Goal: Transaction & Acquisition: Purchase product/service

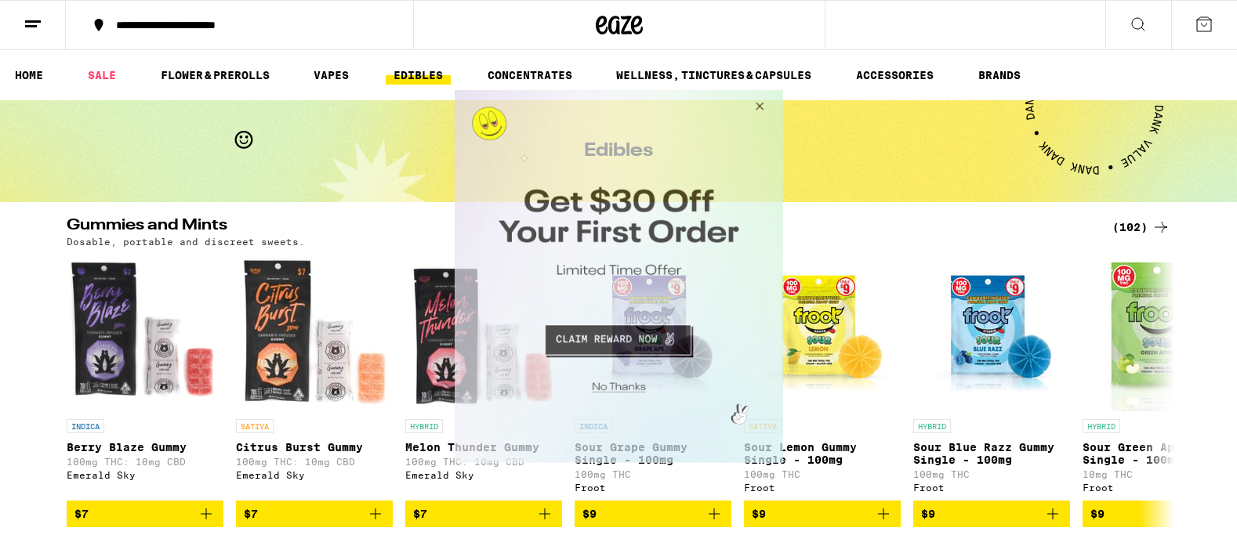
click at [763, 103] on button "Close Modal" at bounding box center [756, 109] width 42 height 38
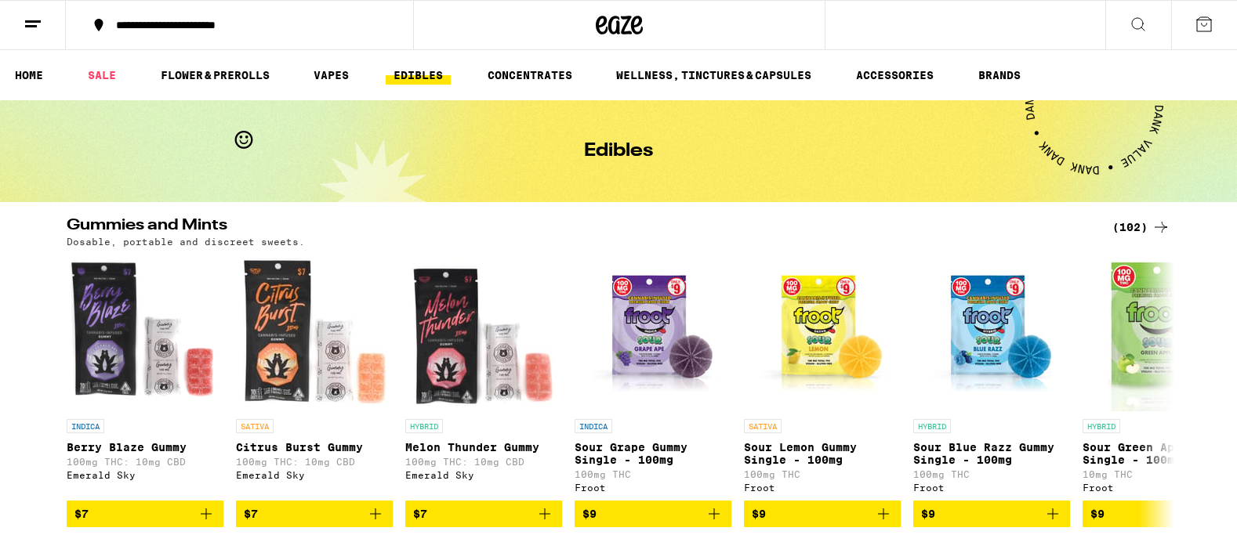
click at [1140, 17] on icon at bounding box center [1138, 24] width 19 height 19
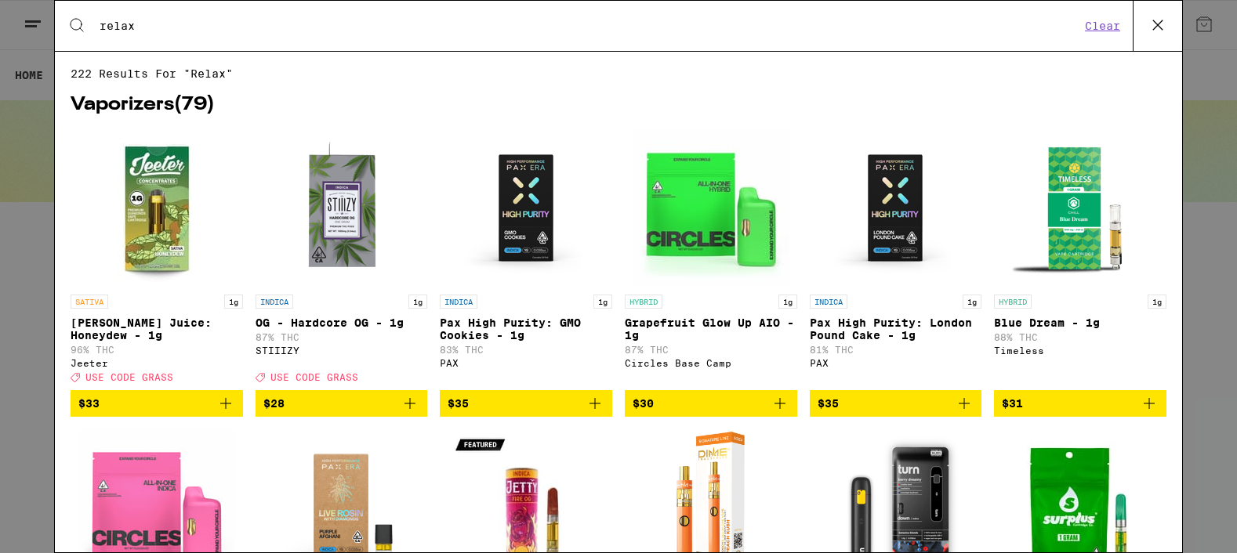
type input "relax"
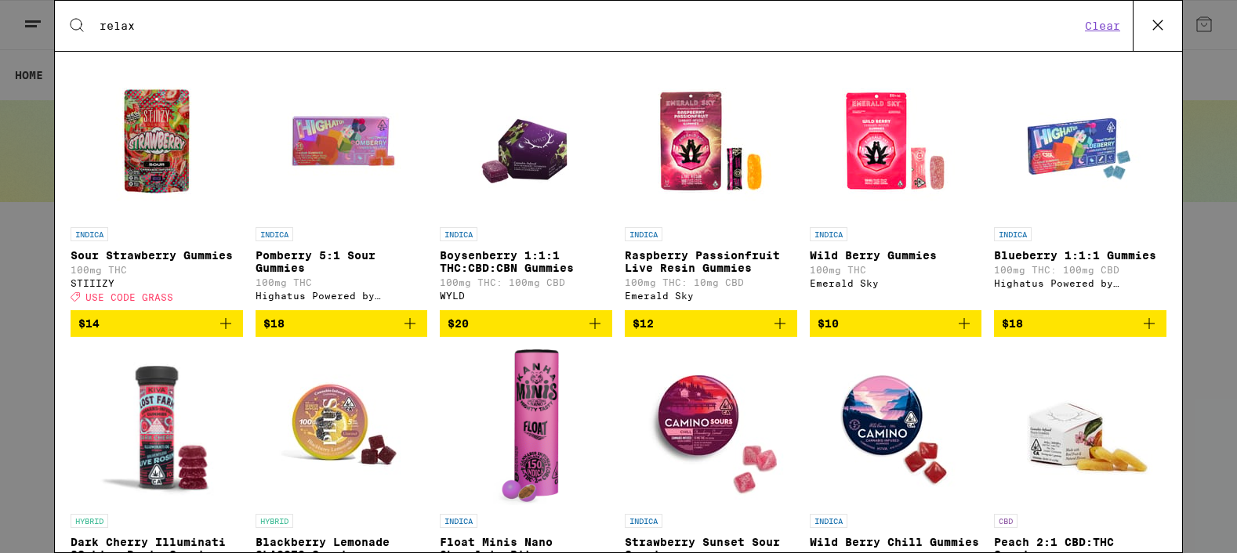
scroll to position [2262, 0]
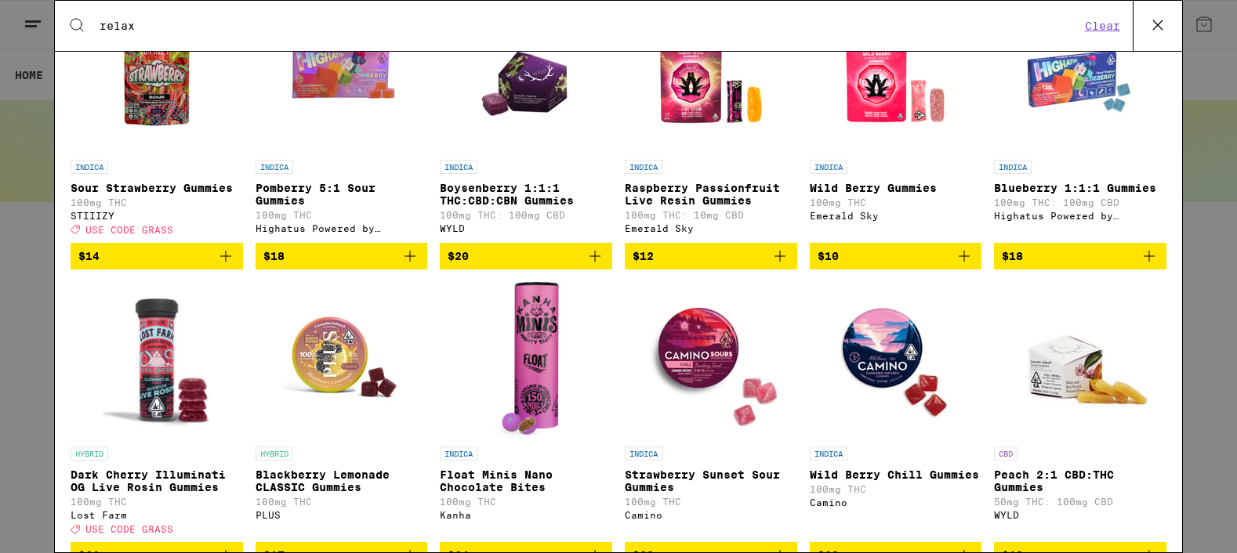
click at [532, 132] on img "Open page for Boysenberry 1:1:1 THC:CBD:CBN Gummies from WYLD" at bounding box center [526, 73] width 112 height 157
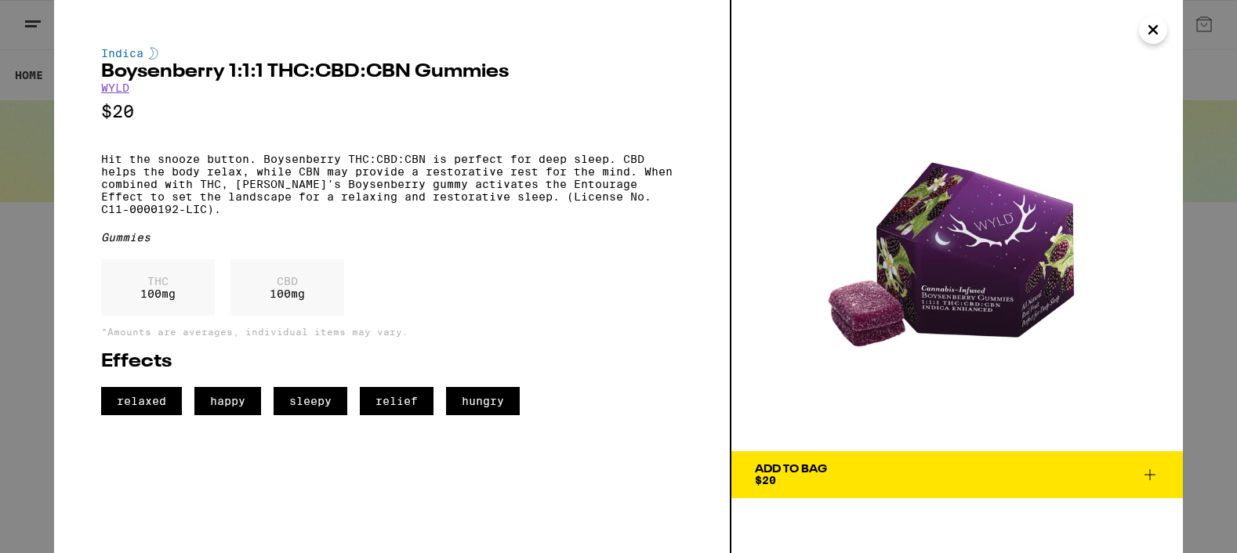
click at [818, 467] on div "Add To Bag" at bounding box center [791, 469] width 72 height 11
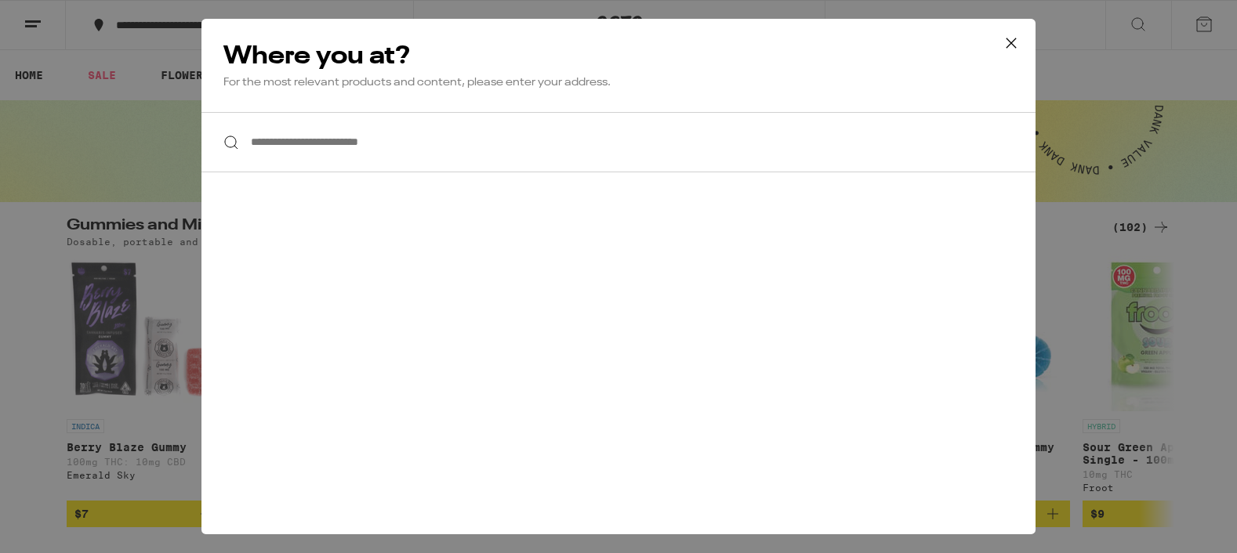
click at [522, 150] on input "**********" at bounding box center [618, 142] width 834 height 60
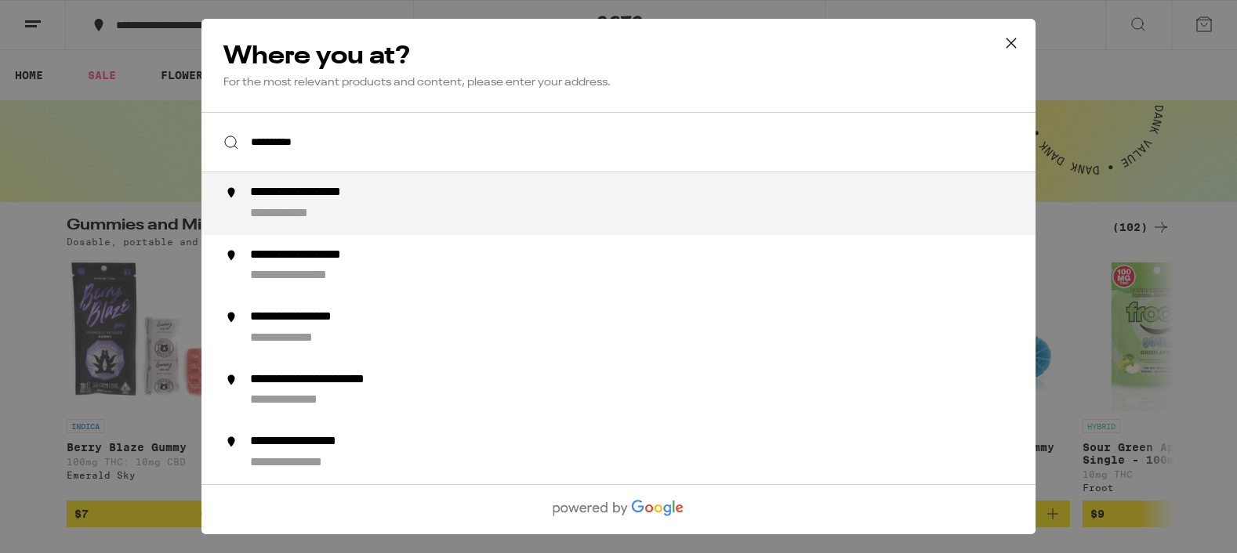
click at [517, 192] on div "**********" at bounding box center [650, 204] width 800 height 38
type input "**********"
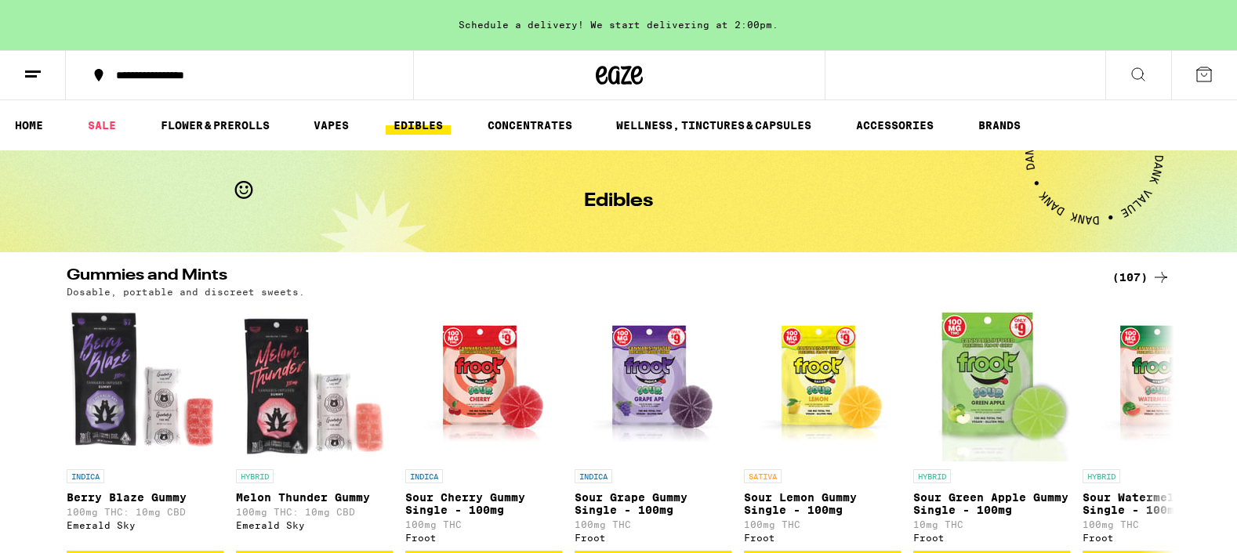
click at [1158, 84] on button at bounding box center [1138, 75] width 66 height 49
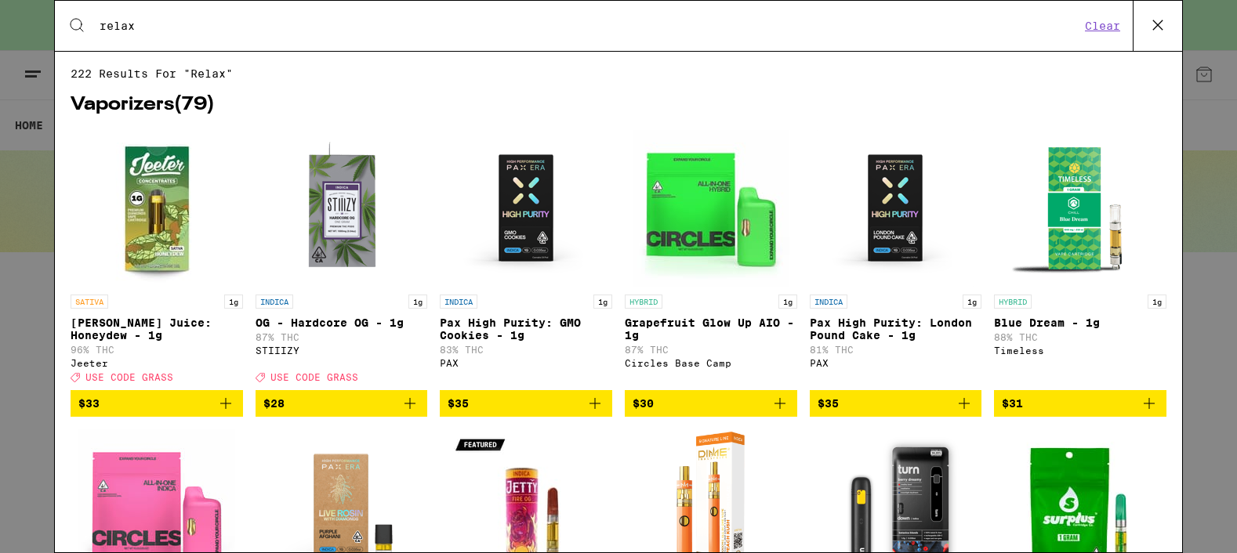
click at [746, 27] on input "relax" at bounding box center [590, 26] width 982 height 14
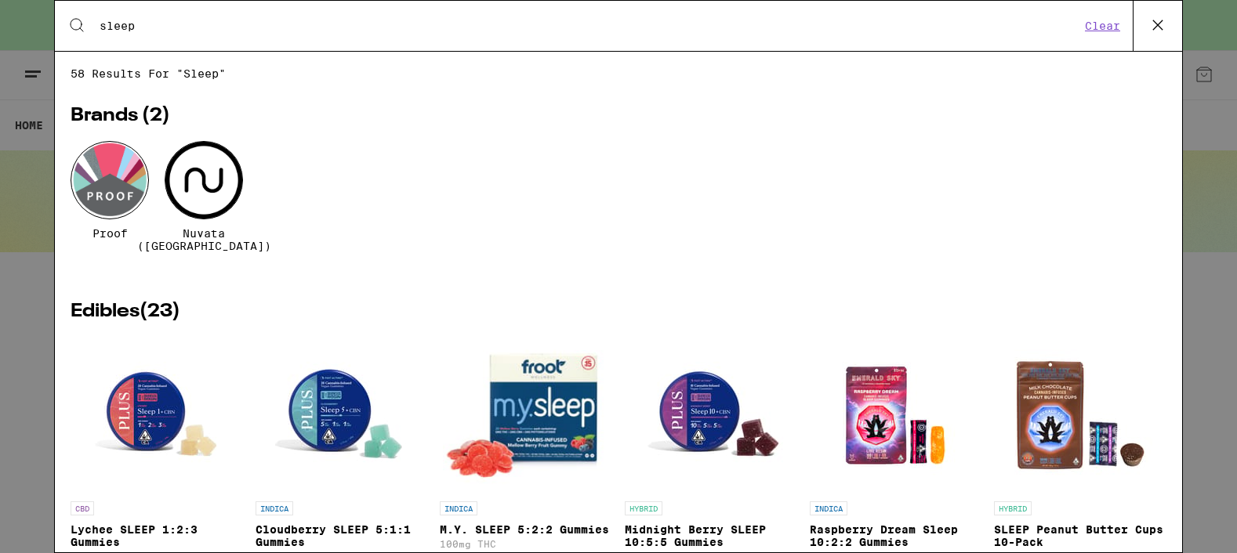
type input "sleep"
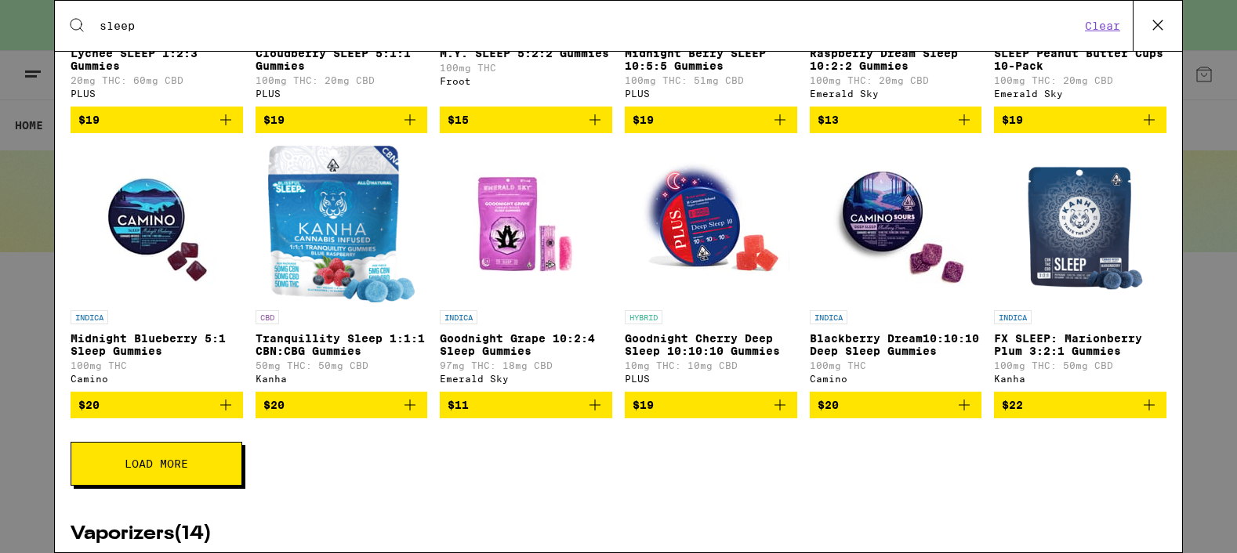
scroll to position [471, 0]
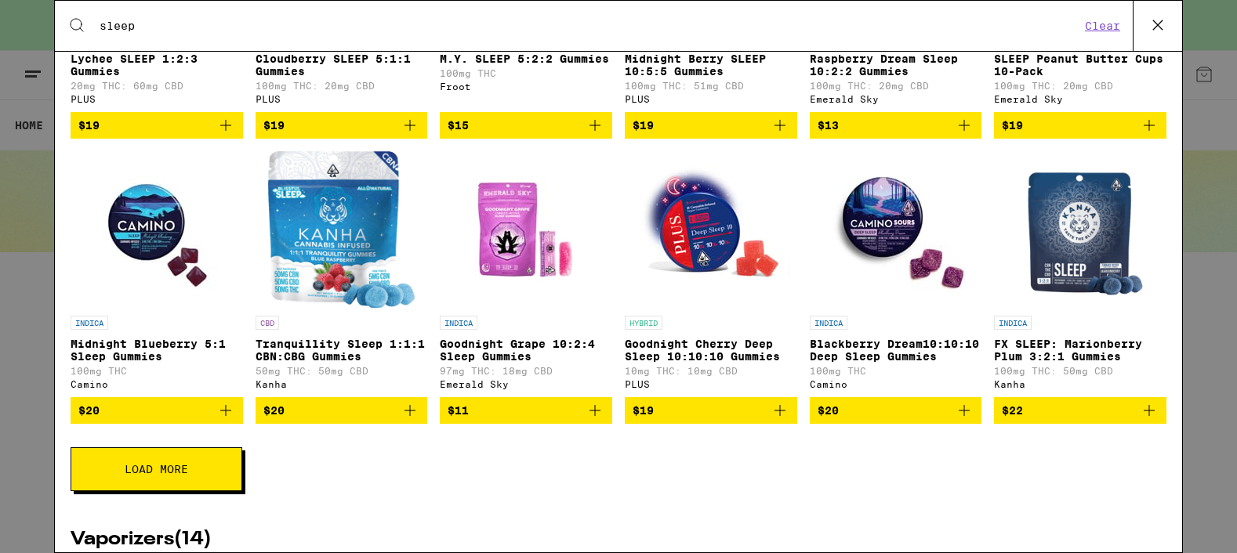
click at [343, 220] on img "Open page for Tranquillity Sleep 1:1:1 CBN:CBG Gummies from Kanha" at bounding box center [341, 229] width 147 height 157
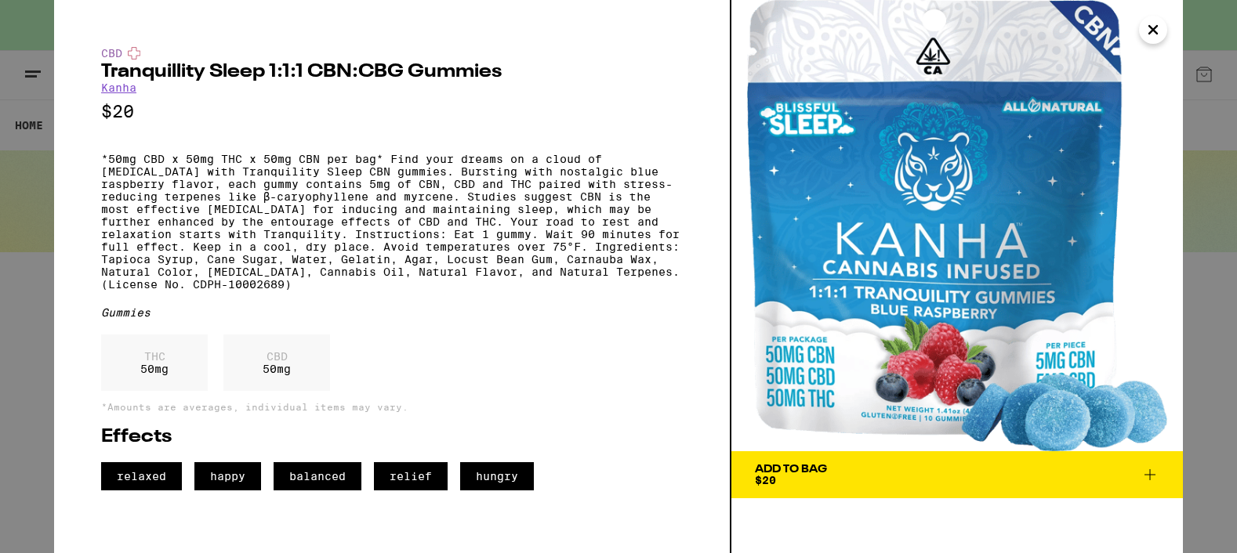
click at [829, 472] on span "Add To Bag $20" at bounding box center [957, 475] width 405 height 22
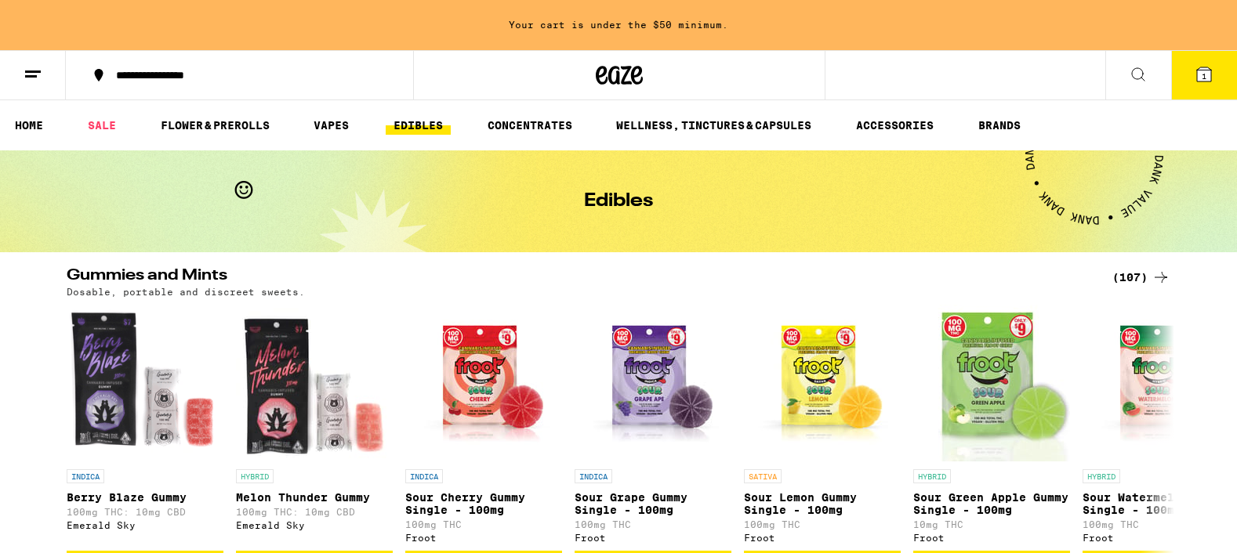
click at [1205, 80] on span "1" at bounding box center [1204, 75] width 5 height 9
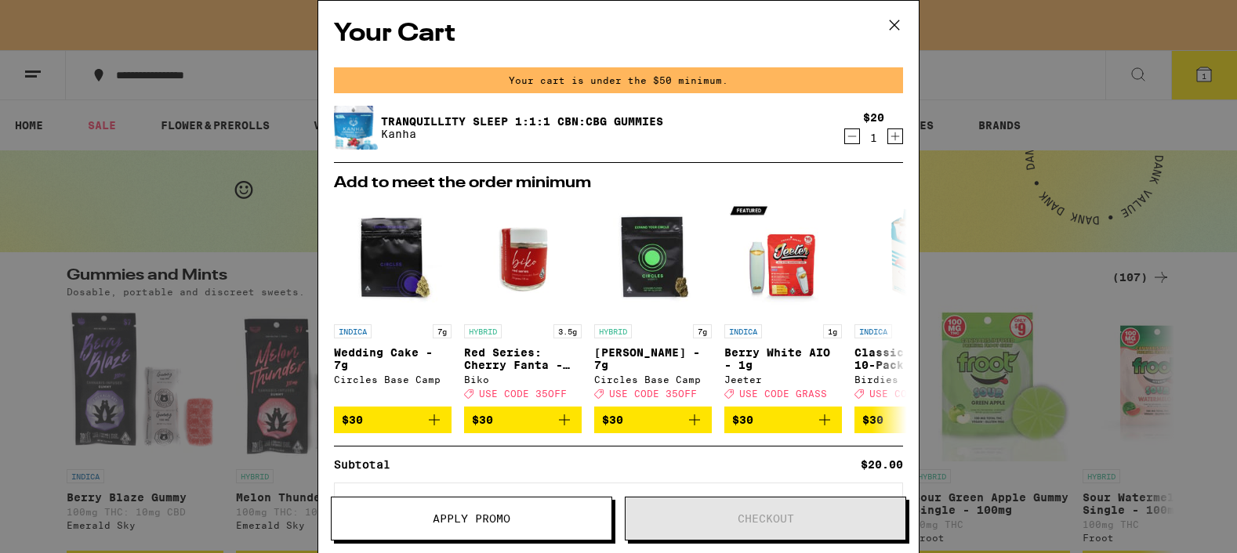
click at [895, 22] on icon at bounding box center [895, 25] width 24 height 24
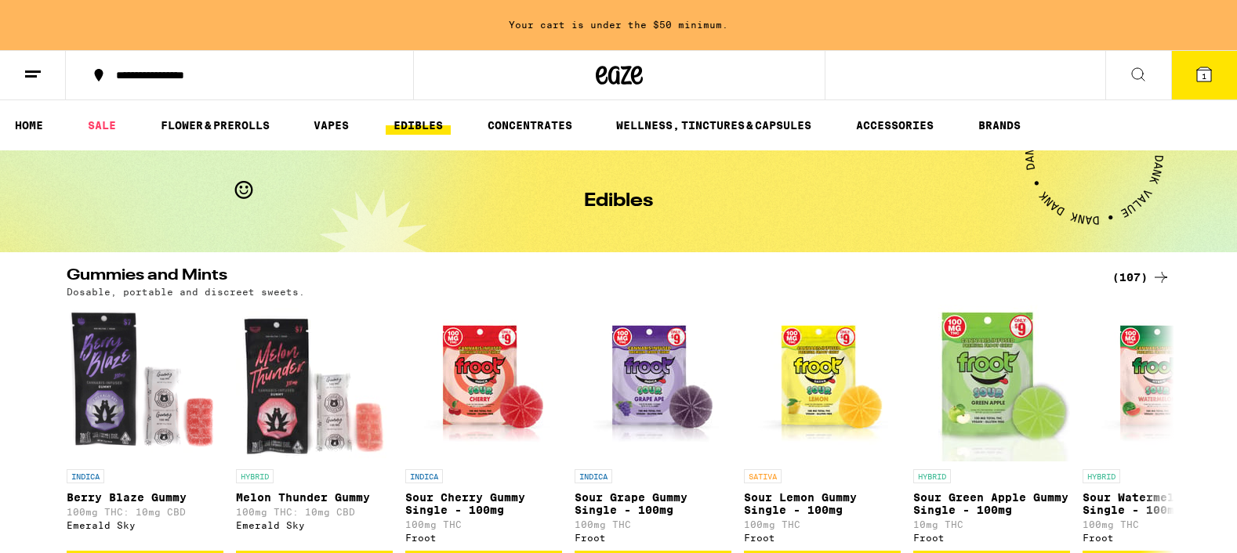
click at [1134, 69] on icon at bounding box center [1138, 74] width 19 height 19
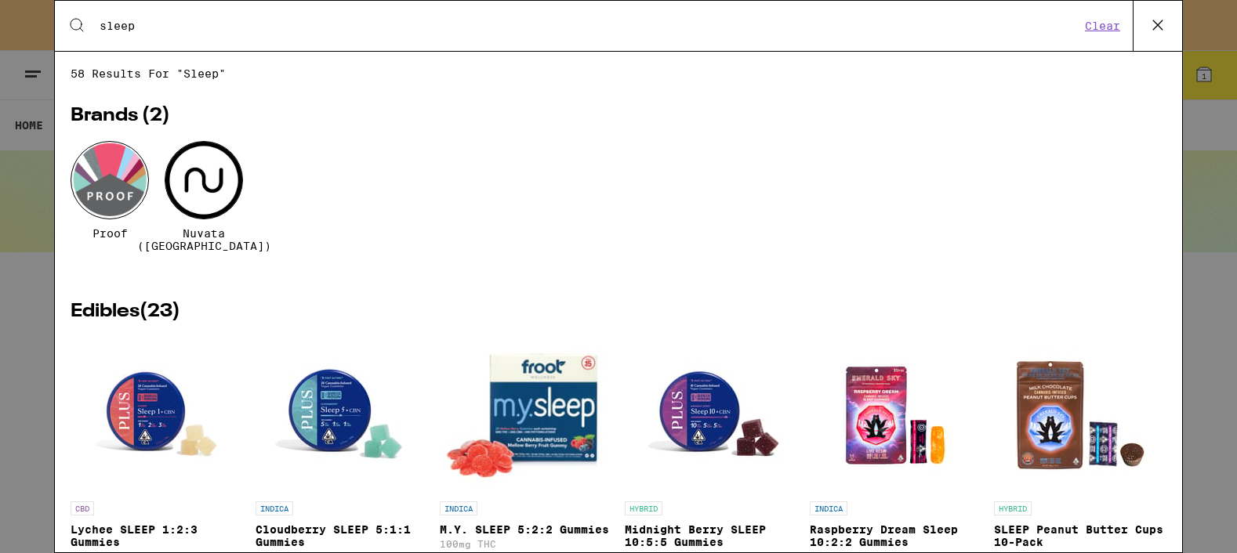
click at [508, 19] on input "sleep" at bounding box center [590, 26] width 982 height 14
click at [508, 17] on div "Search for Products sleep Clear" at bounding box center [618, 26] width 1127 height 50
click at [258, 31] on input "sleep" at bounding box center [590, 26] width 982 height 14
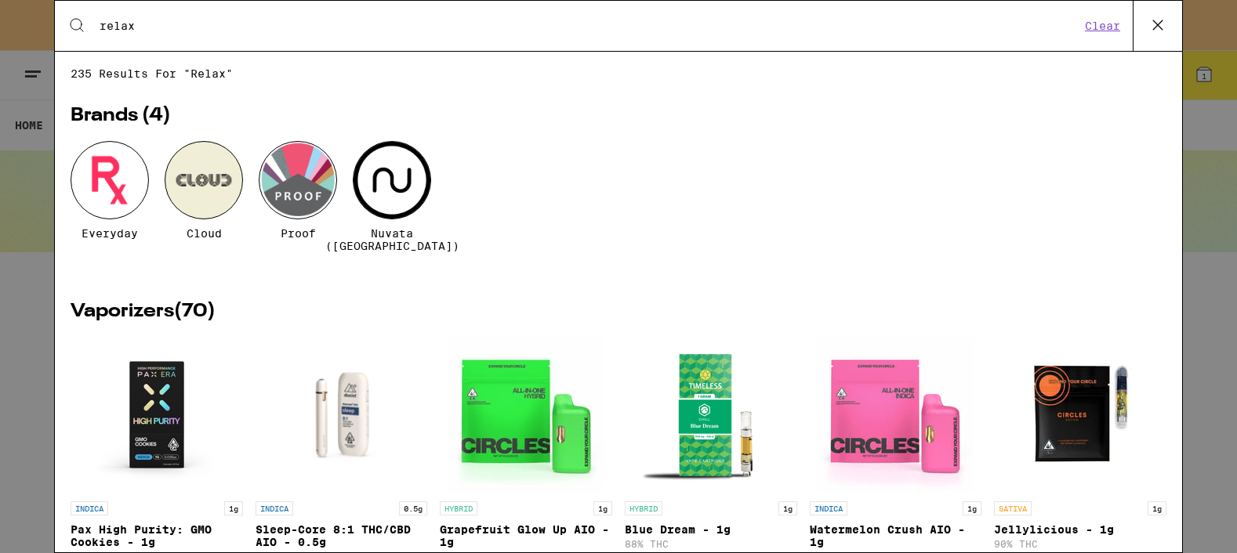
type input "relax"
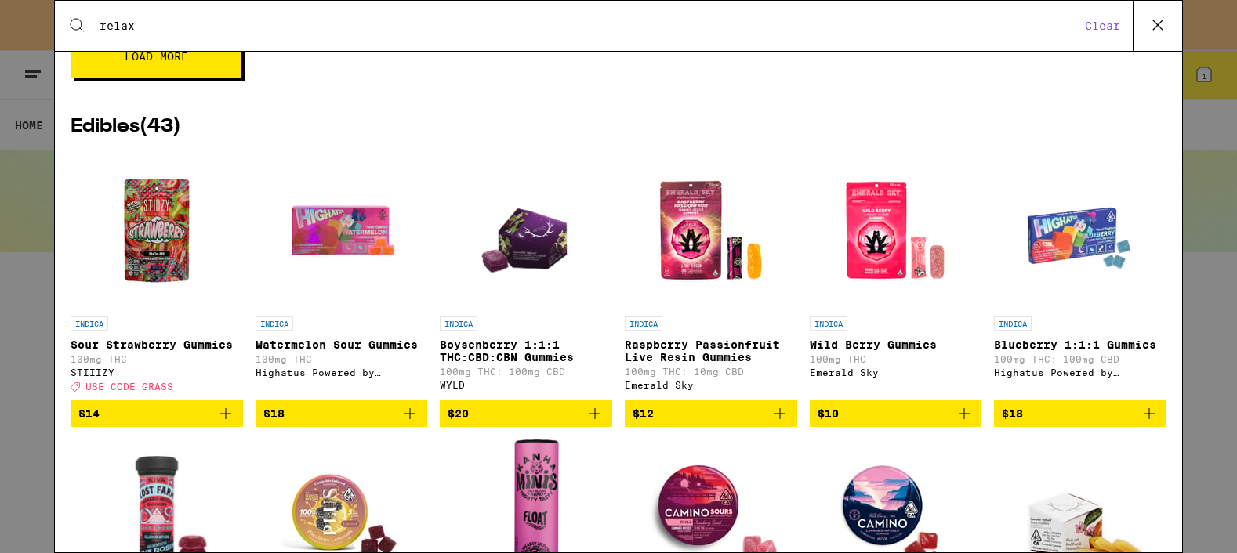
scroll to position [1606, 0]
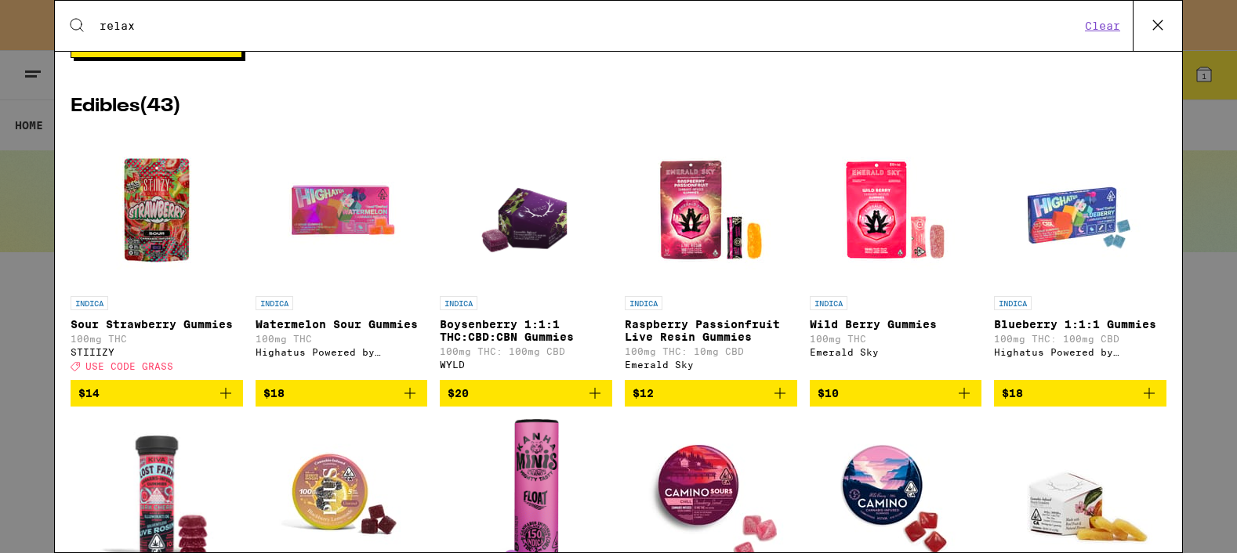
click at [593, 403] on icon "Add to bag" at bounding box center [595, 393] width 19 height 19
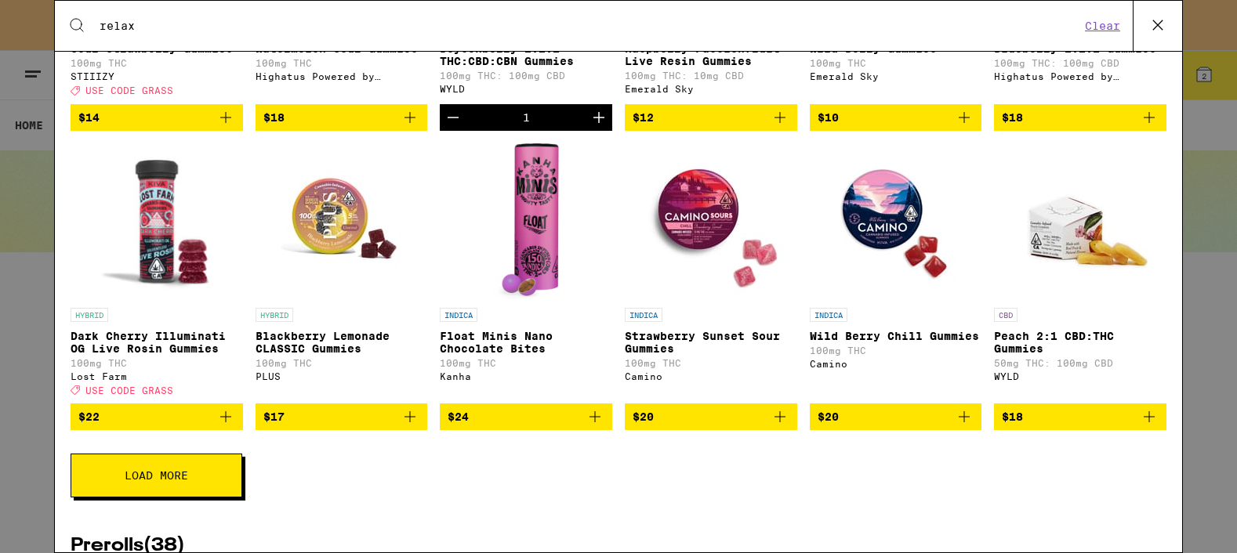
scroll to position [1887, 0]
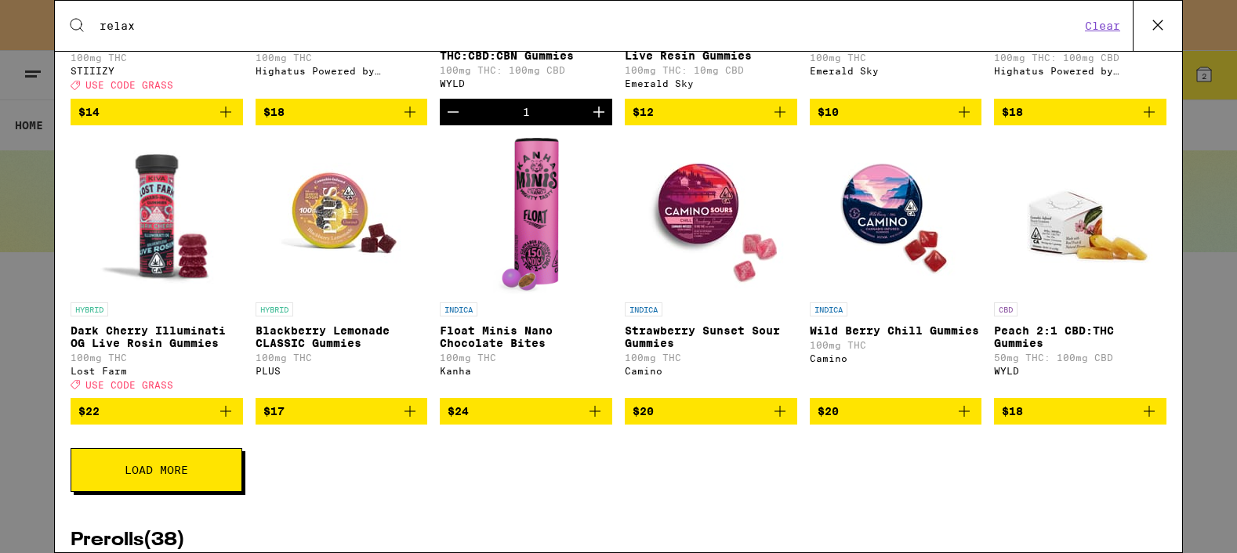
click at [884, 234] on img "Open page for Wild Berry Chill Gummies from Camino" at bounding box center [895, 216] width 157 height 157
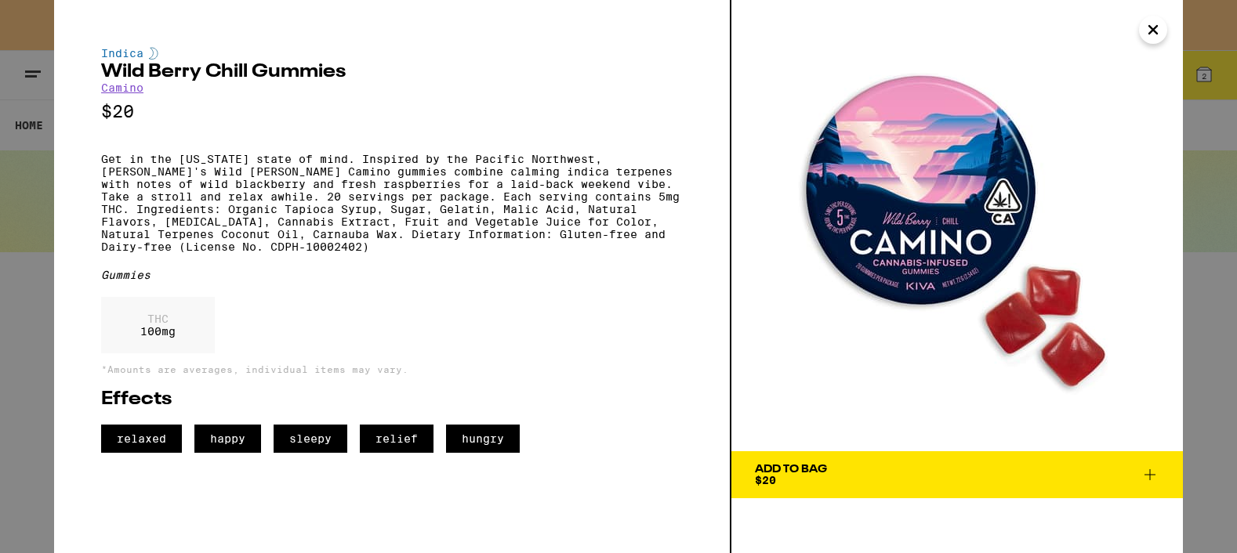
click at [1147, 476] on icon at bounding box center [1150, 475] width 19 height 19
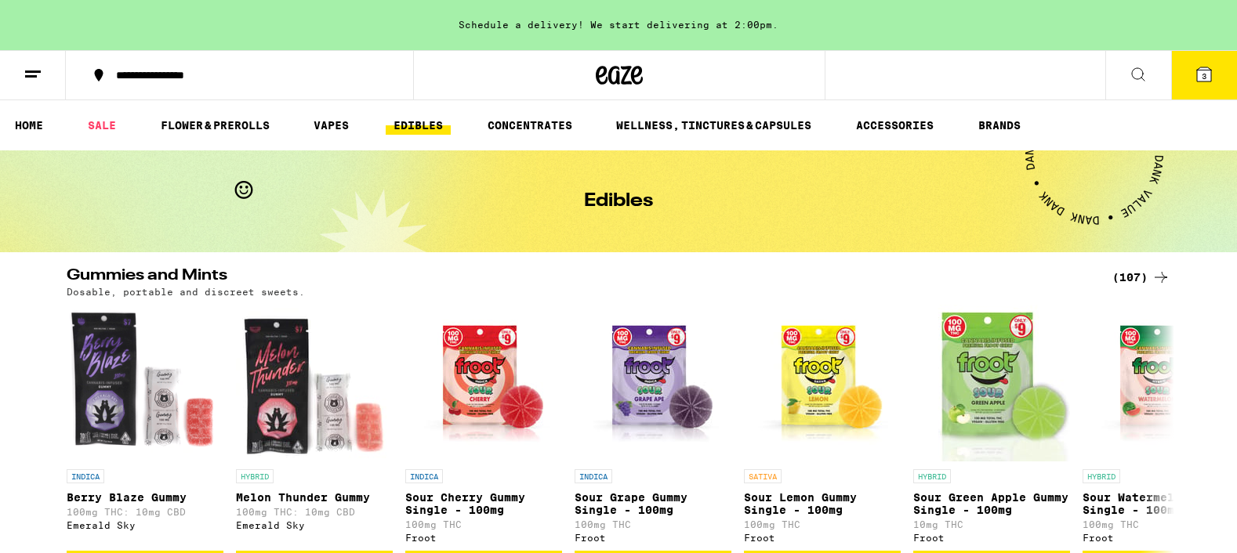
click at [1203, 73] on span "3" at bounding box center [1204, 75] width 5 height 9
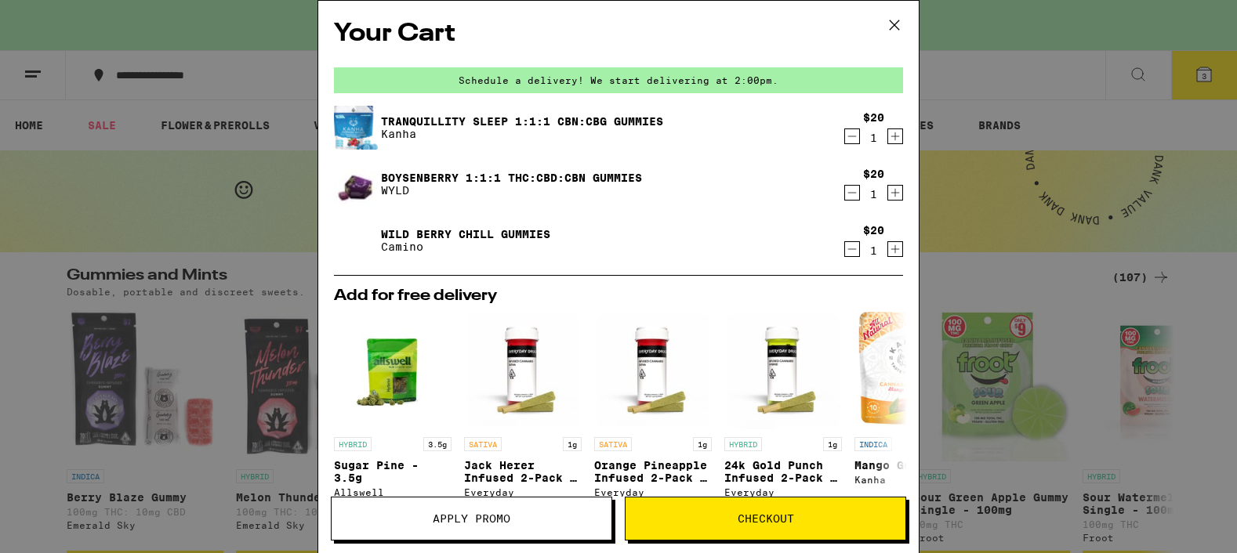
click at [896, 25] on icon at bounding box center [895, 25] width 24 height 24
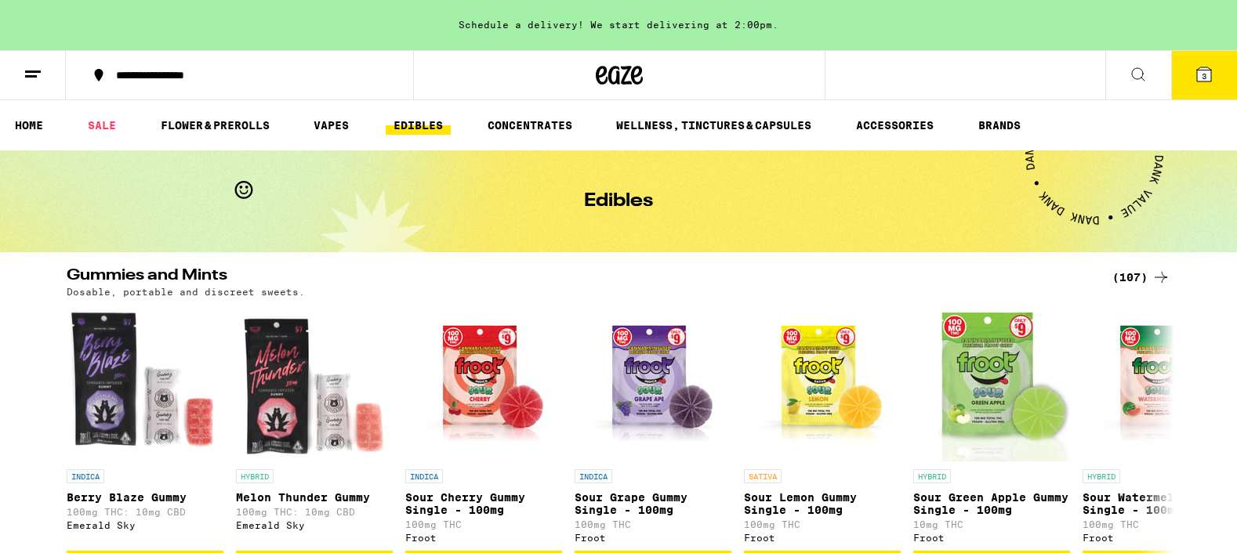
click at [424, 129] on link "EDIBLES" at bounding box center [418, 125] width 65 height 19
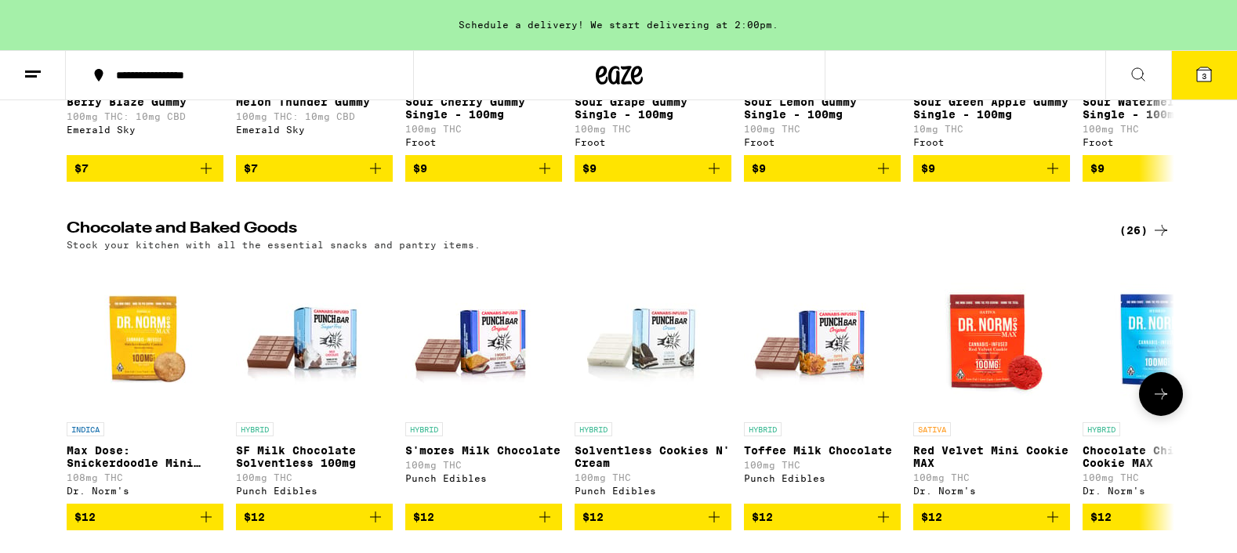
click at [1163, 404] on icon at bounding box center [1161, 394] width 19 height 19
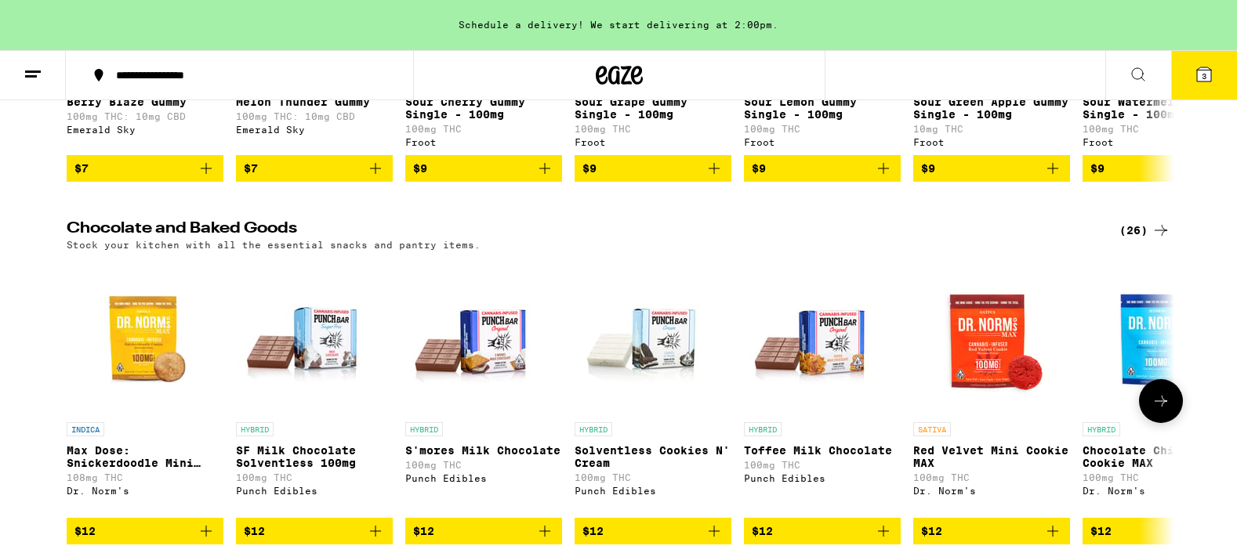
scroll to position [0, 933]
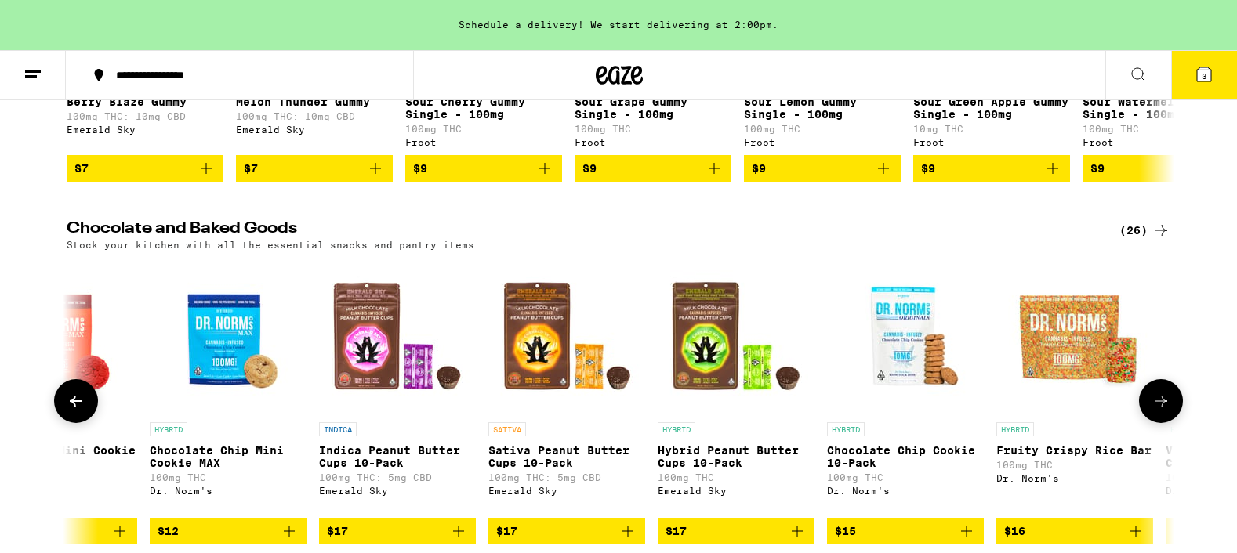
click at [1163, 407] on icon at bounding box center [1161, 401] width 13 height 11
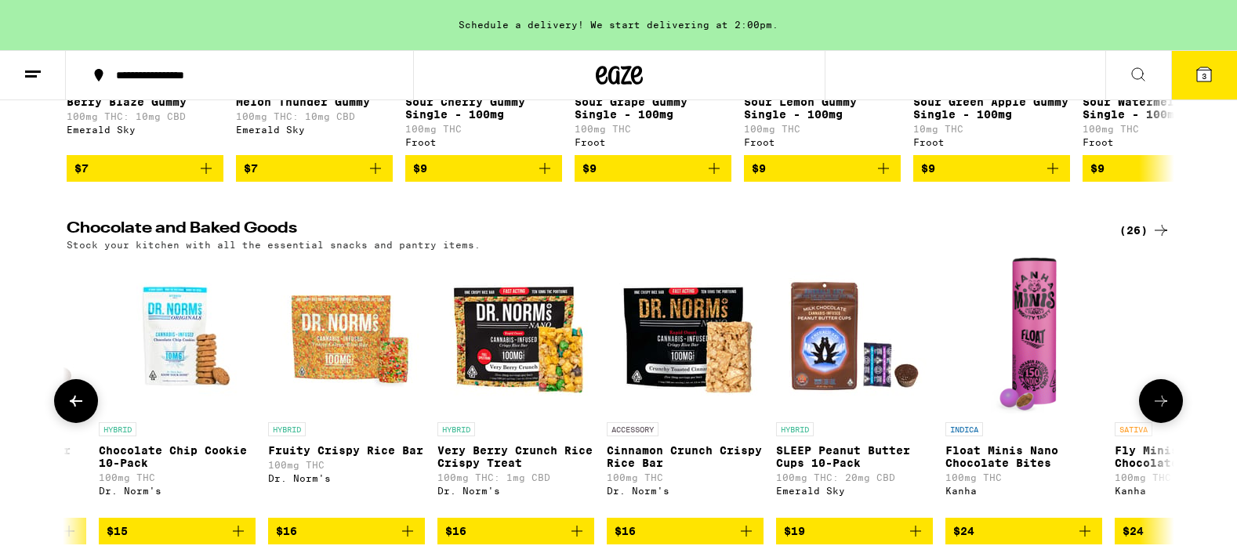
scroll to position [0, 1866]
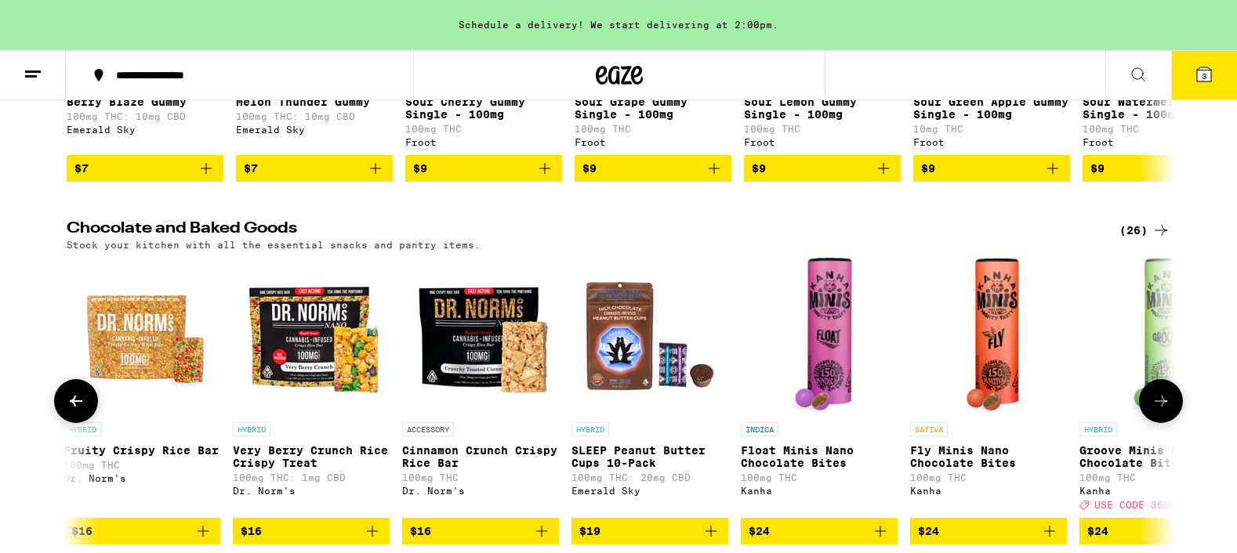
click at [1163, 407] on icon at bounding box center [1161, 401] width 13 height 11
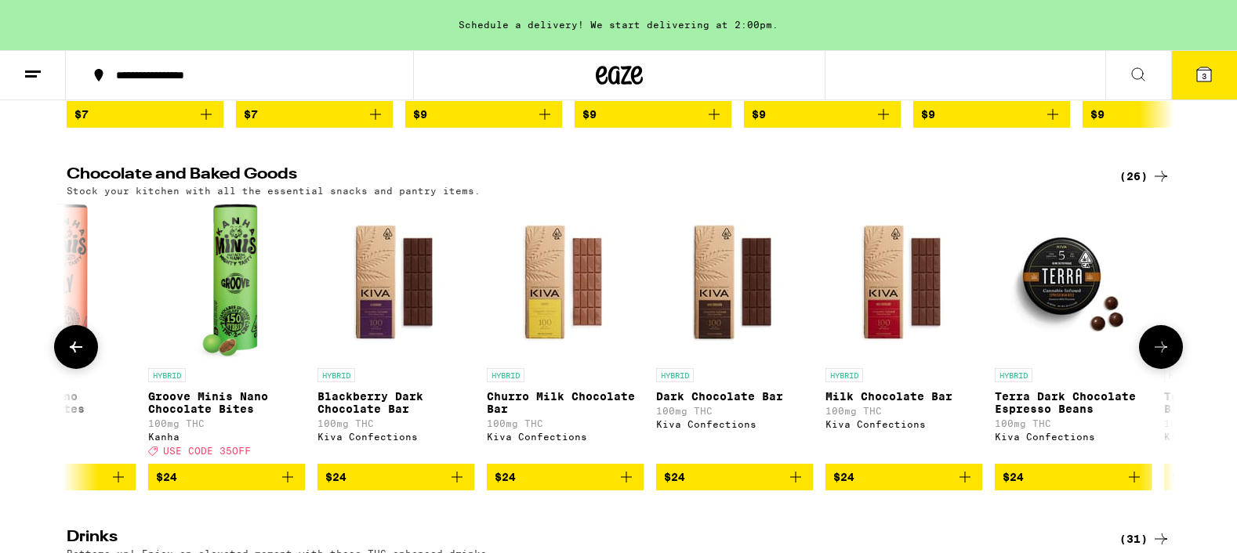
scroll to position [517, 0]
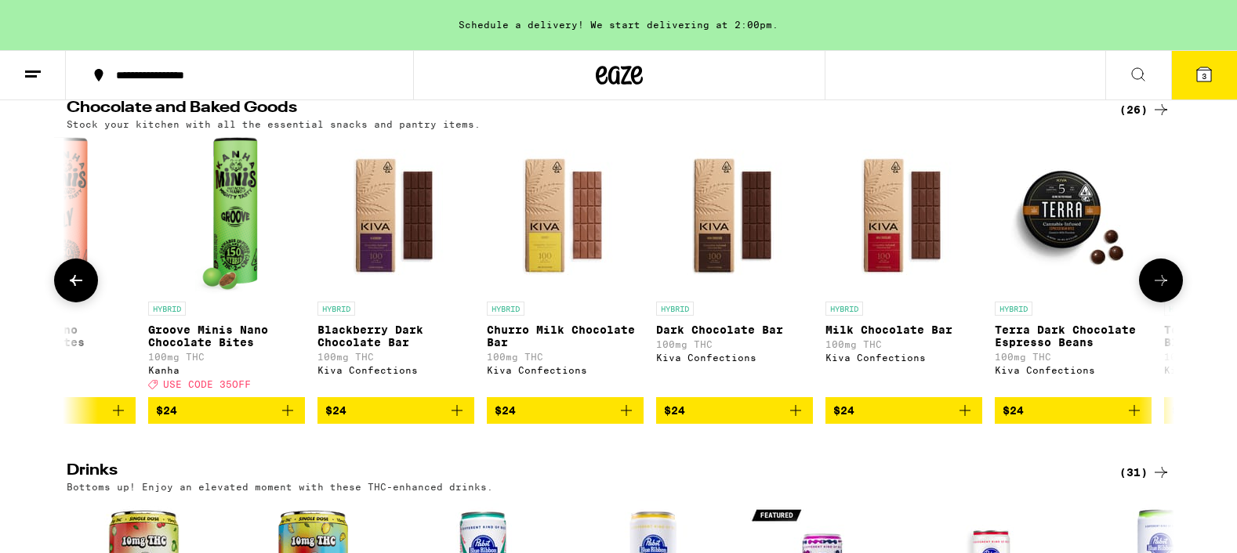
click at [1157, 290] on icon at bounding box center [1161, 280] width 19 height 19
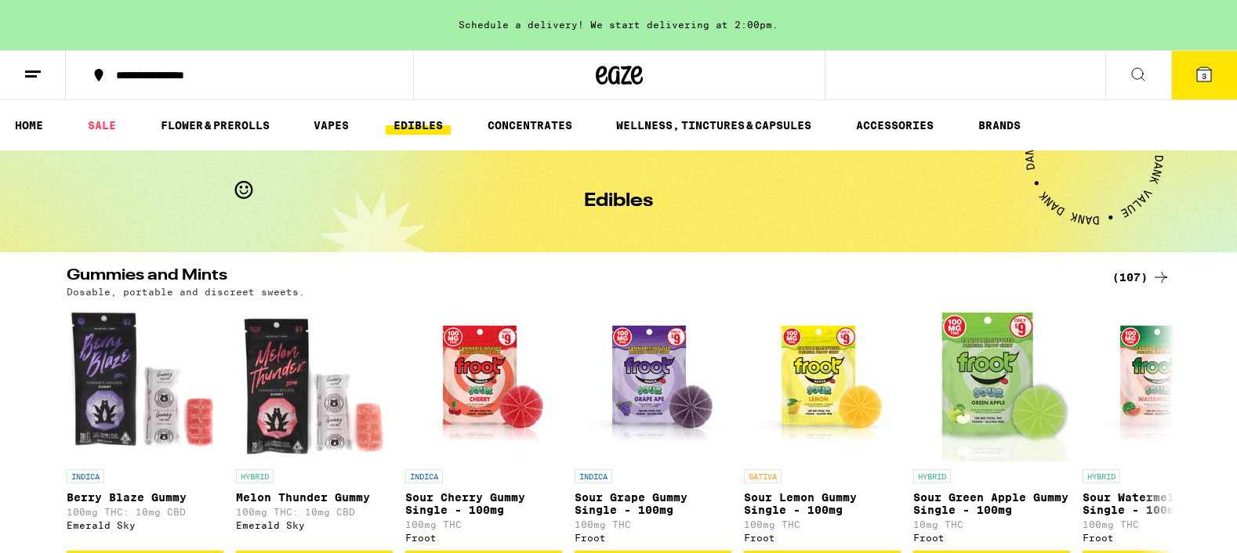
scroll to position [0, 0]
click at [1195, 79] on icon at bounding box center [1204, 74] width 19 height 19
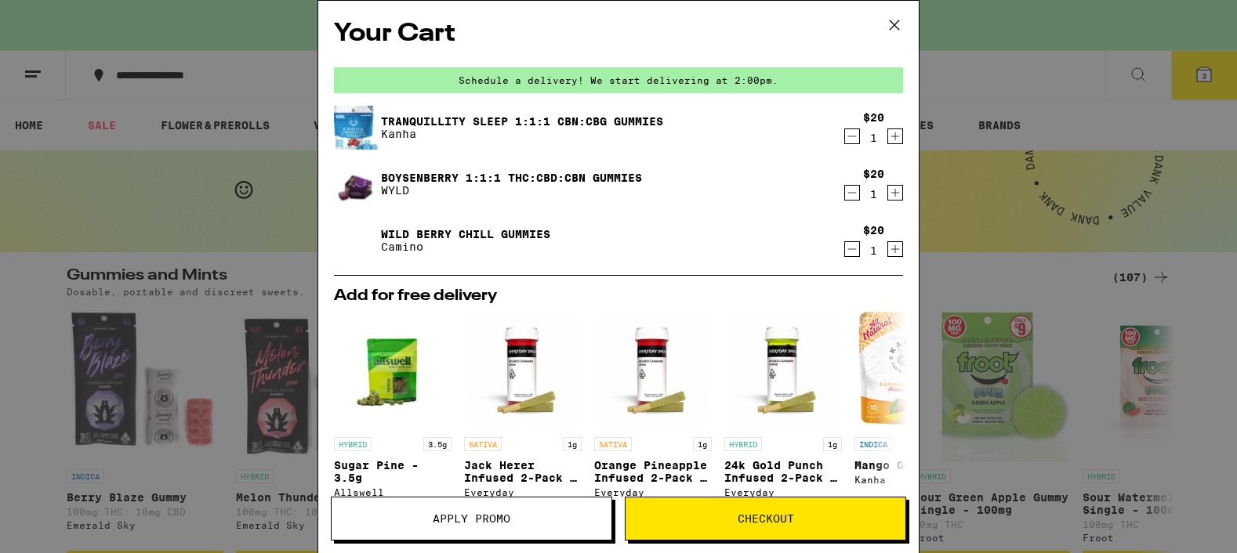
click at [748, 522] on span "Checkout" at bounding box center [766, 518] width 56 height 11
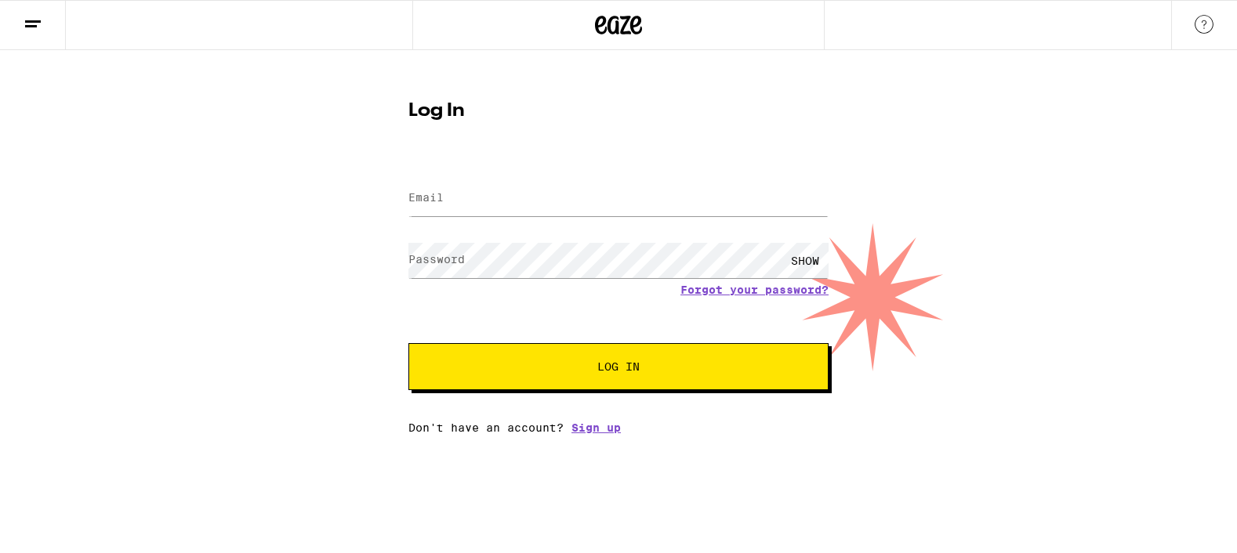
click at [310, 433] on div "Log In Email Email Password Password SHOW Forgot your password? Log In Don't ha…" at bounding box center [618, 242] width 1237 height 384
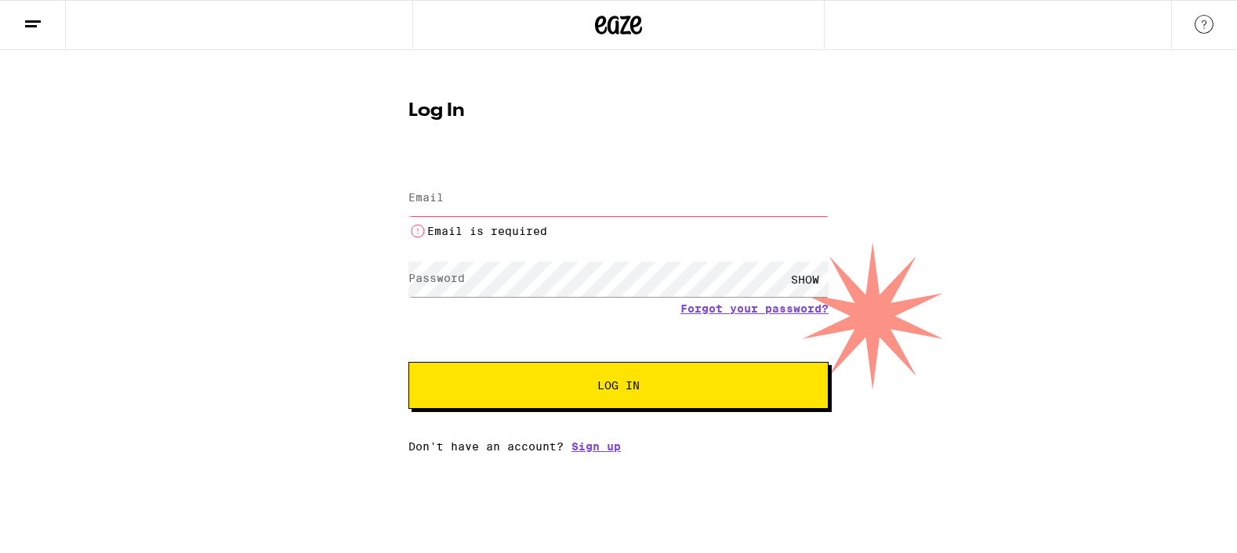
click at [548, 205] on input "Email" at bounding box center [618, 198] width 420 height 35
type input "[EMAIL_ADDRESS][DOMAIN_NAME]"
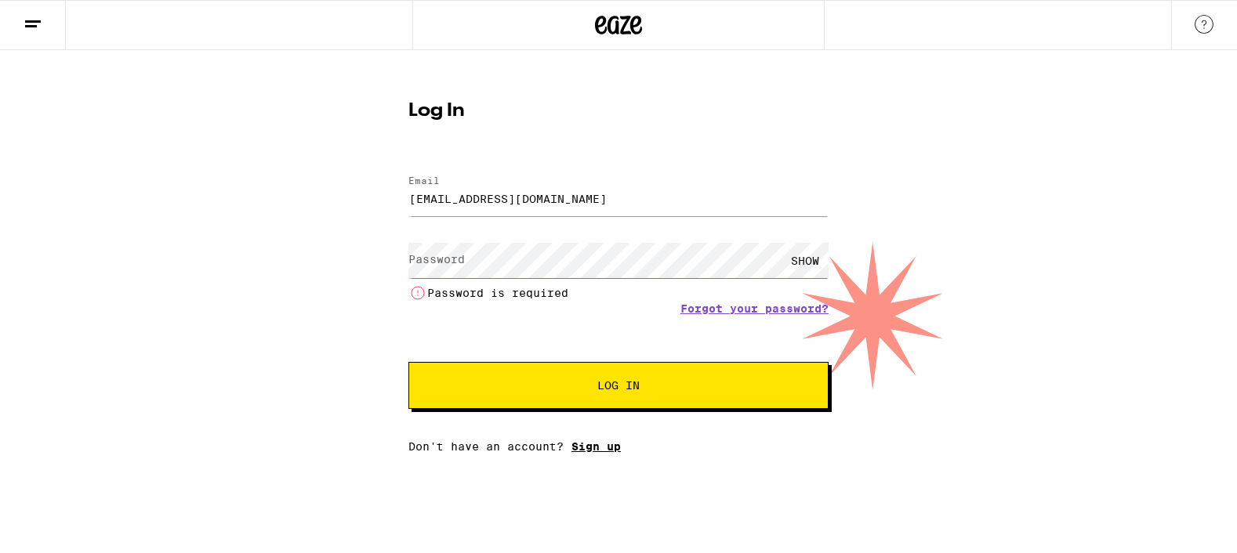
click at [608, 430] on div "Email Email [EMAIL_ADDRESS][DOMAIN_NAME] Password Password SHOW Password is req…" at bounding box center [618, 306] width 420 height 293
click at [608, 445] on link "Sign up" at bounding box center [596, 447] width 49 height 13
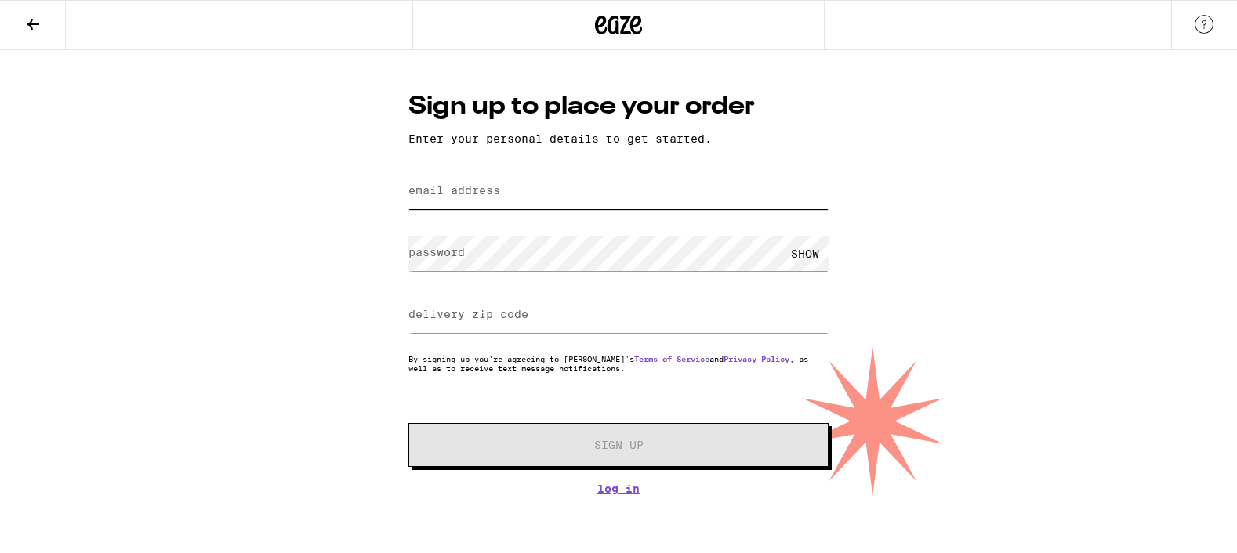
type input "[EMAIL_ADDRESS][DOMAIN_NAME]"
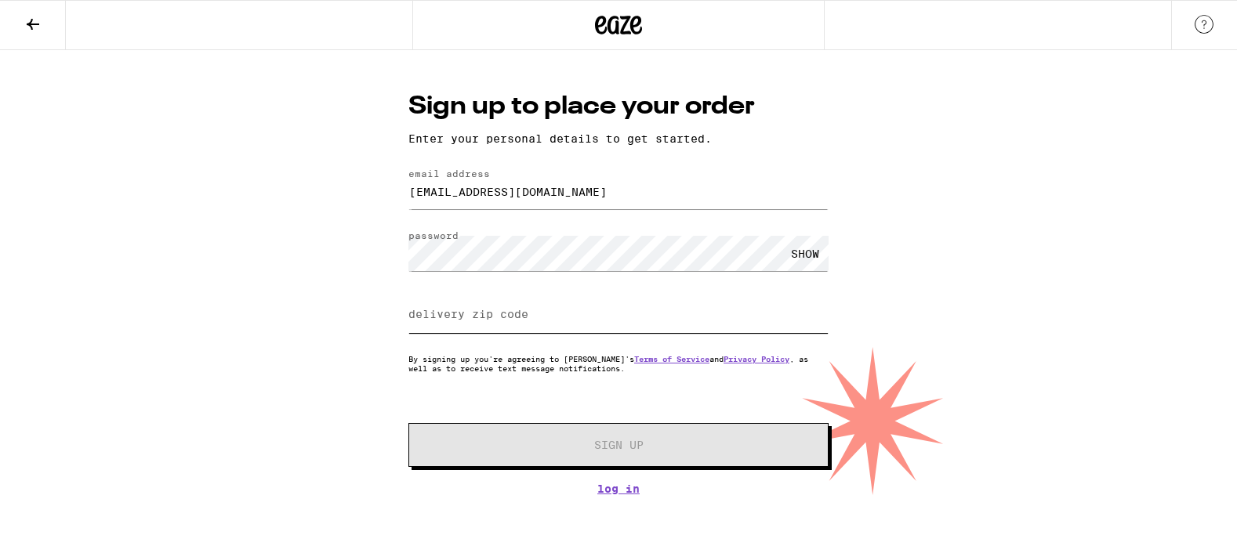
click at [576, 318] on input "delivery zip code" at bounding box center [618, 315] width 420 height 35
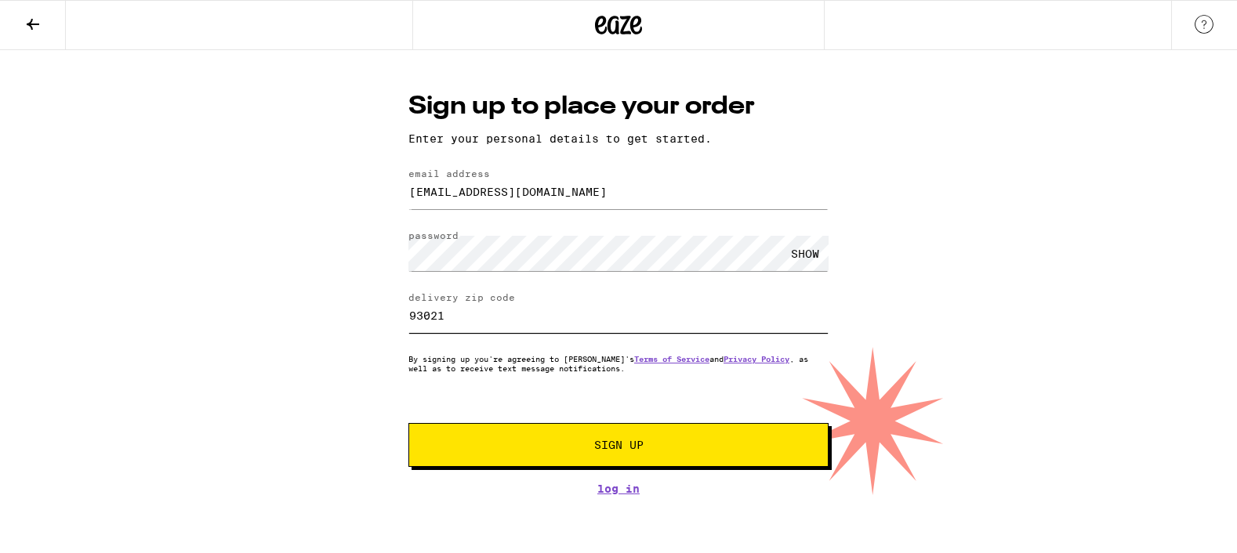
type input "93021"
click at [617, 447] on span "Sign Up" at bounding box center [618, 445] width 49 height 11
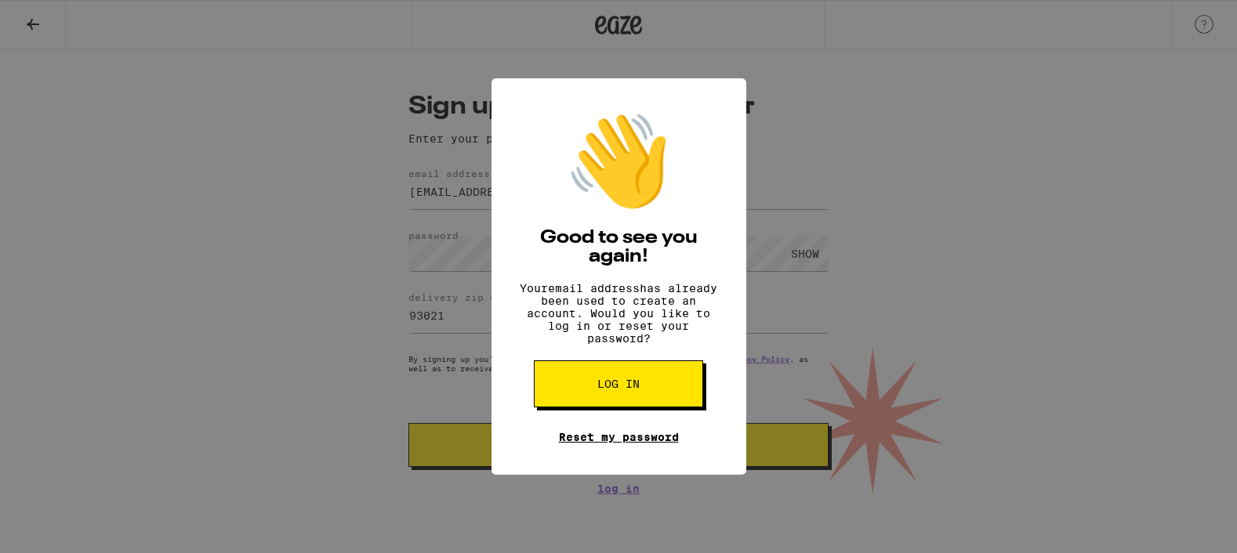
click at [611, 444] on link "Reset my password" at bounding box center [619, 437] width 120 height 13
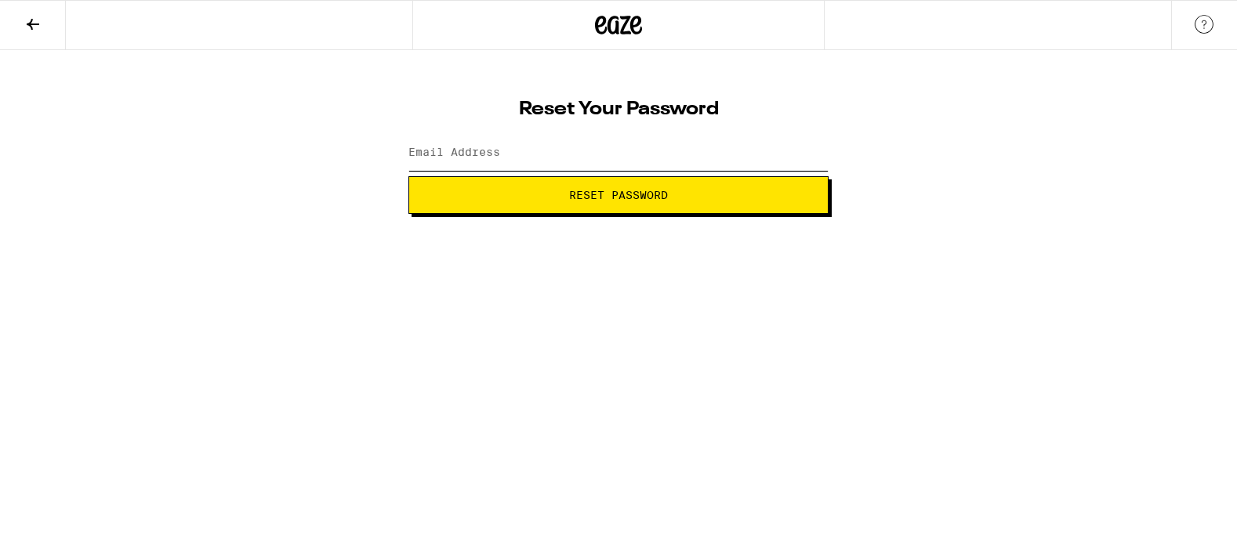
click at [592, 145] on input "Email Address" at bounding box center [618, 153] width 420 height 35
type input "[EMAIL_ADDRESS][DOMAIN_NAME]"
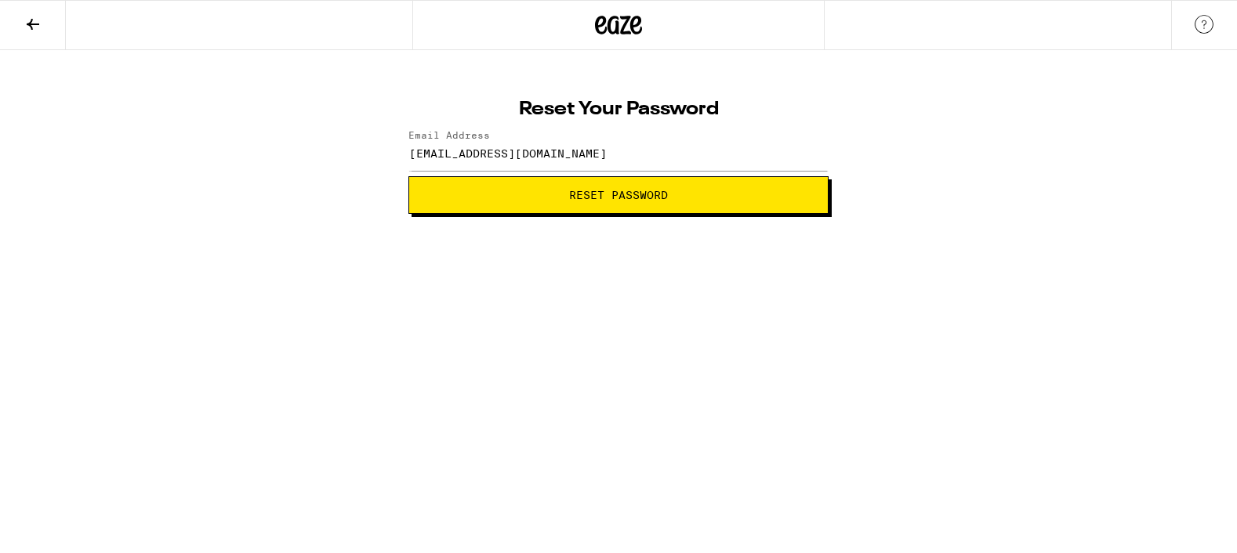
click at [597, 196] on span "Reset Password" at bounding box center [618, 195] width 99 height 11
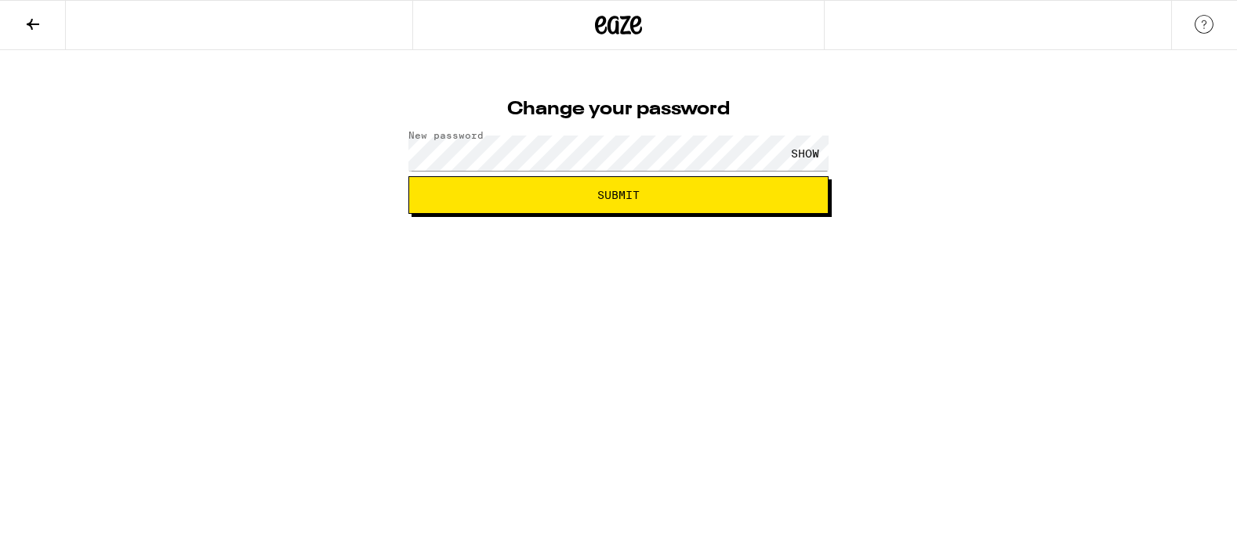
click at [587, 199] on span "Submit" at bounding box center [619, 195] width 394 height 11
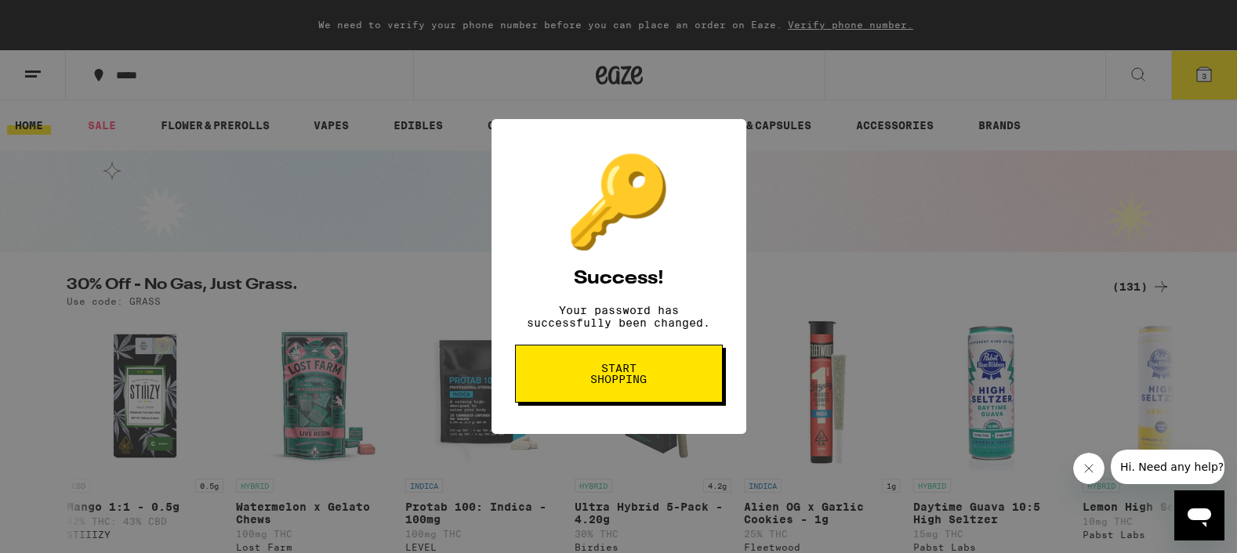
click at [605, 380] on span "Start shopping" at bounding box center [619, 374] width 81 height 22
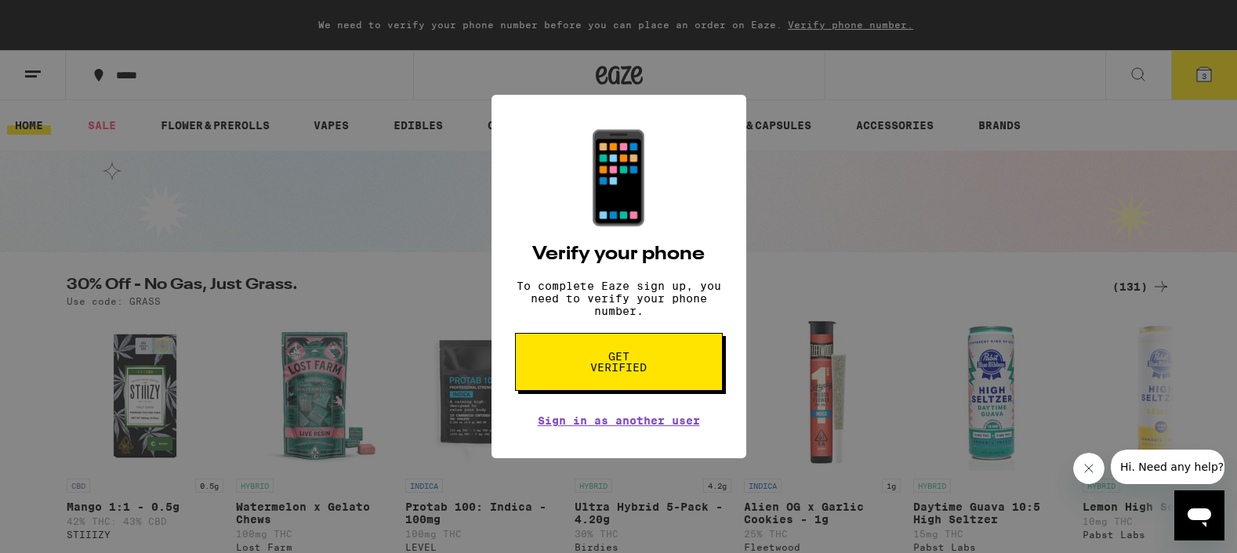
click at [635, 370] on span "Get verified" at bounding box center [619, 362] width 81 height 22
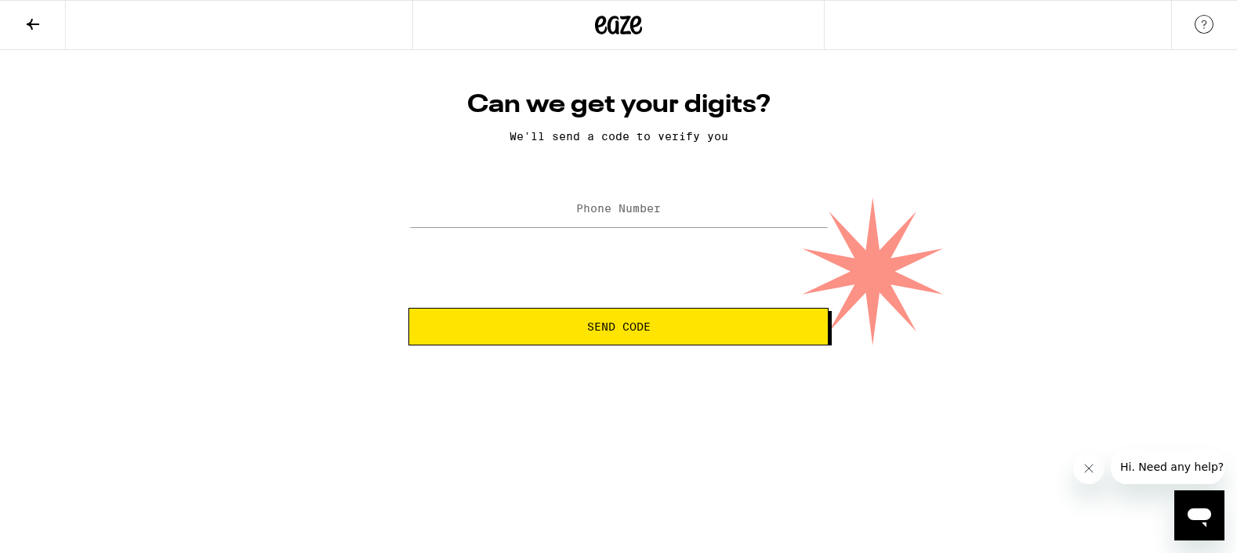
click at [657, 215] on label "Phone Number" at bounding box center [618, 208] width 85 height 13
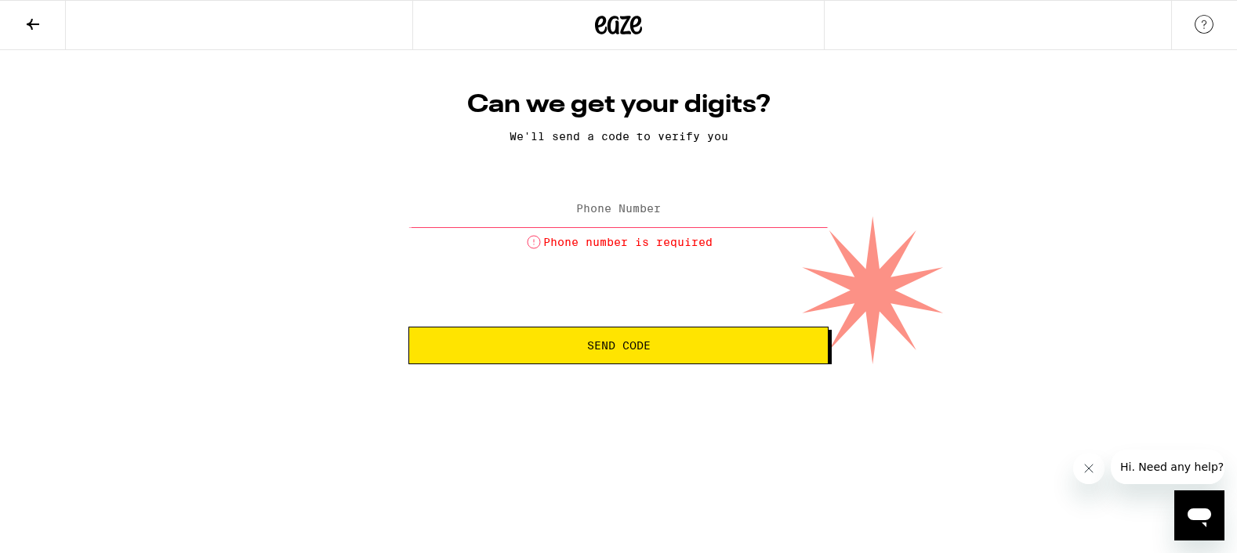
click at [622, 212] on label "Phone Number" at bounding box center [618, 208] width 85 height 13
type input "(818) 398-4999"
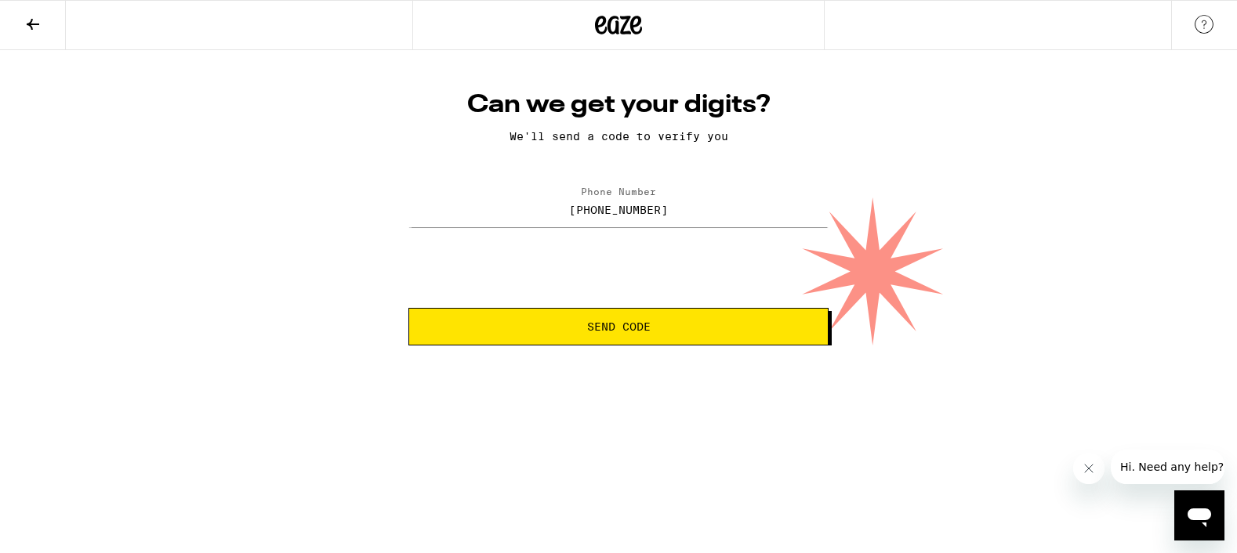
click at [615, 321] on button "Send Code" at bounding box center [618, 327] width 420 height 38
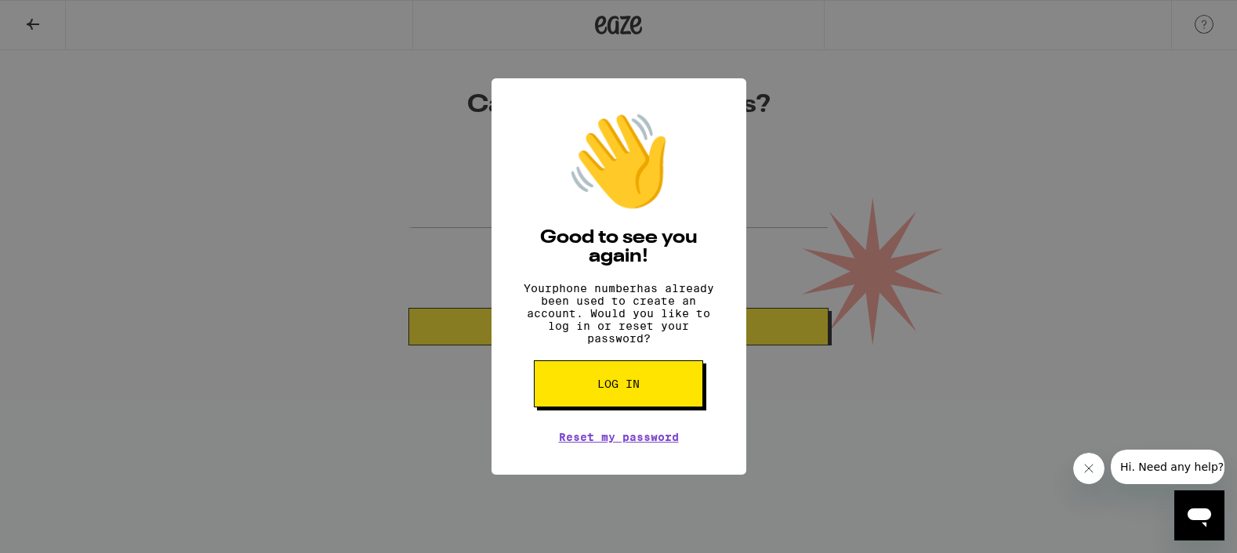
click at [866, 231] on div "👋 Good to see you again! Your phone number has already been used to create an a…" at bounding box center [618, 276] width 1237 height 553
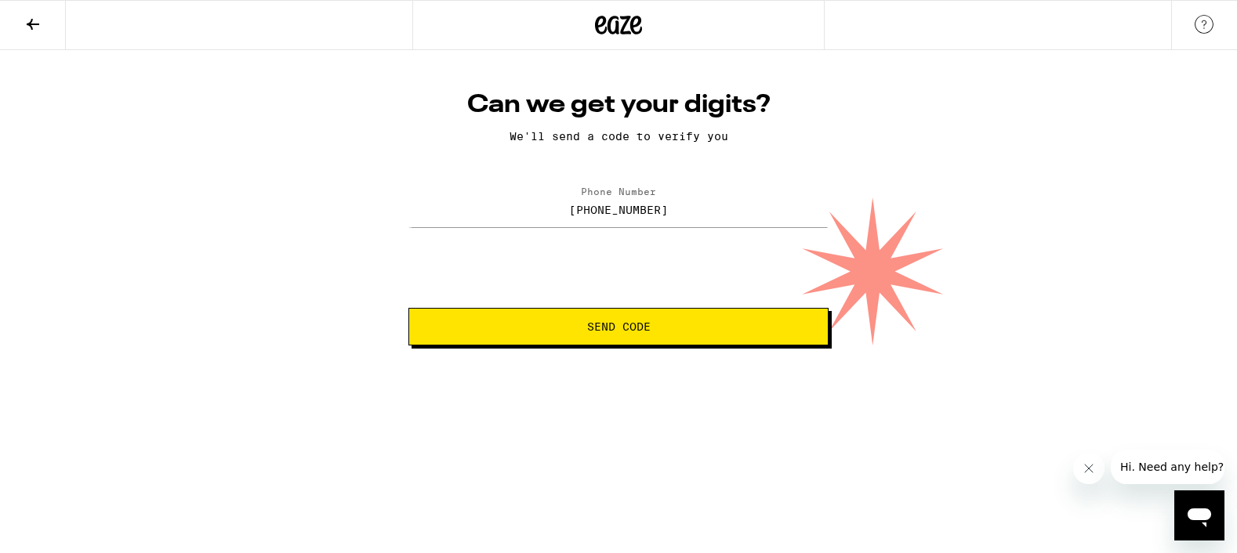
click at [610, 338] on button "Send Code" at bounding box center [618, 327] width 420 height 38
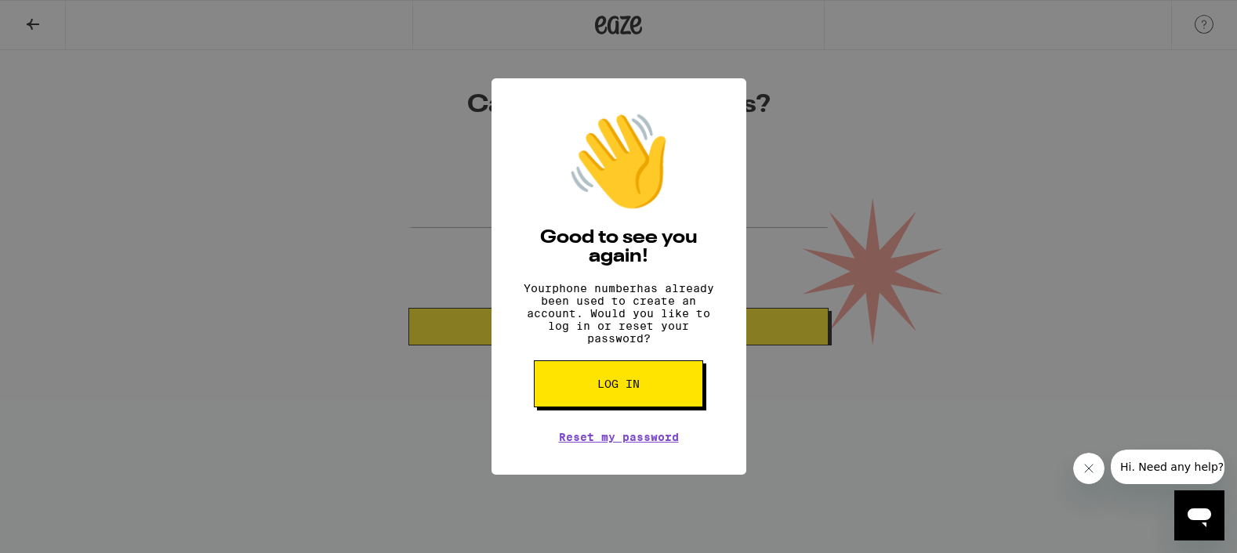
click at [600, 389] on span "Log in" at bounding box center [618, 384] width 42 height 11
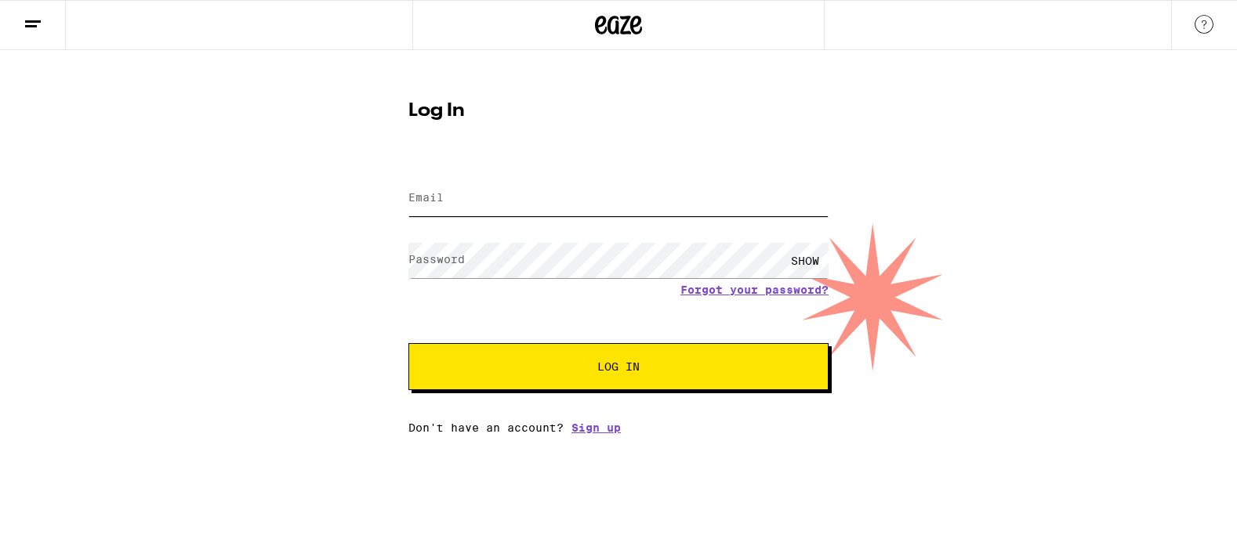
type input "[EMAIL_ADDRESS][DOMAIN_NAME]"
click at [610, 357] on button "Log In" at bounding box center [618, 366] width 420 height 47
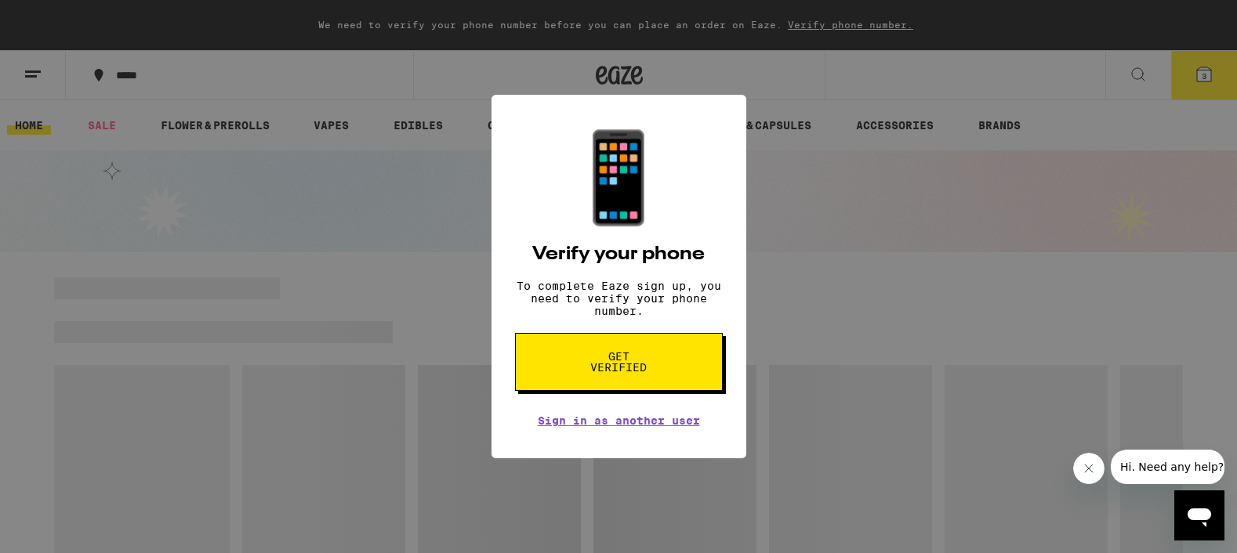
click at [878, 251] on div "📱 Verify your phone To complete Eaze sign up, you need to verify your phone num…" at bounding box center [618, 276] width 1237 height 553
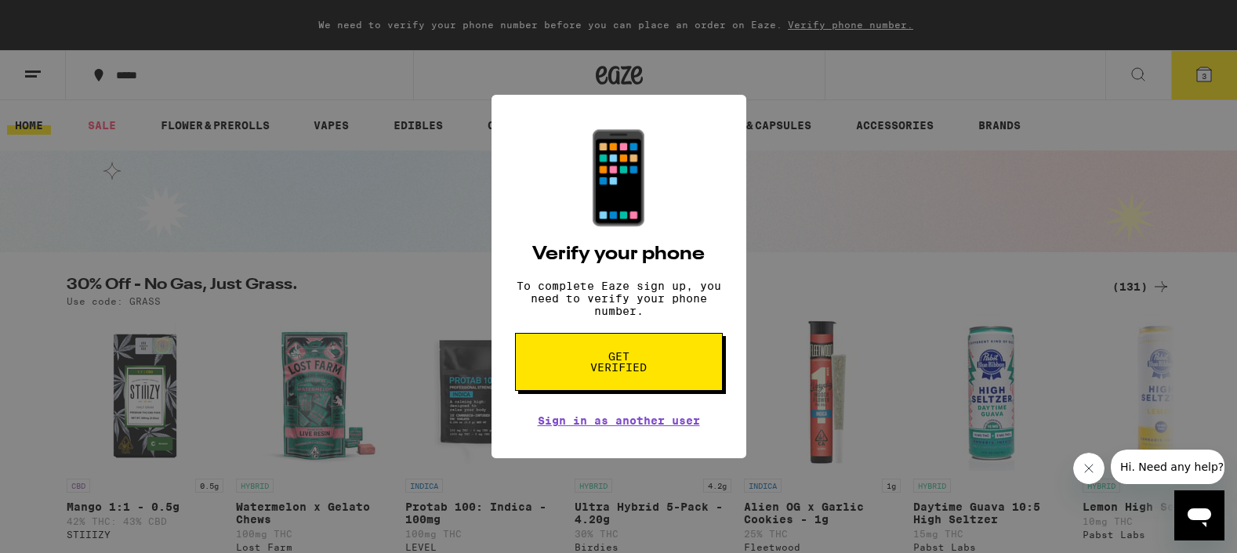
click at [643, 372] on span "Get verified" at bounding box center [619, 362] width 81 height 22
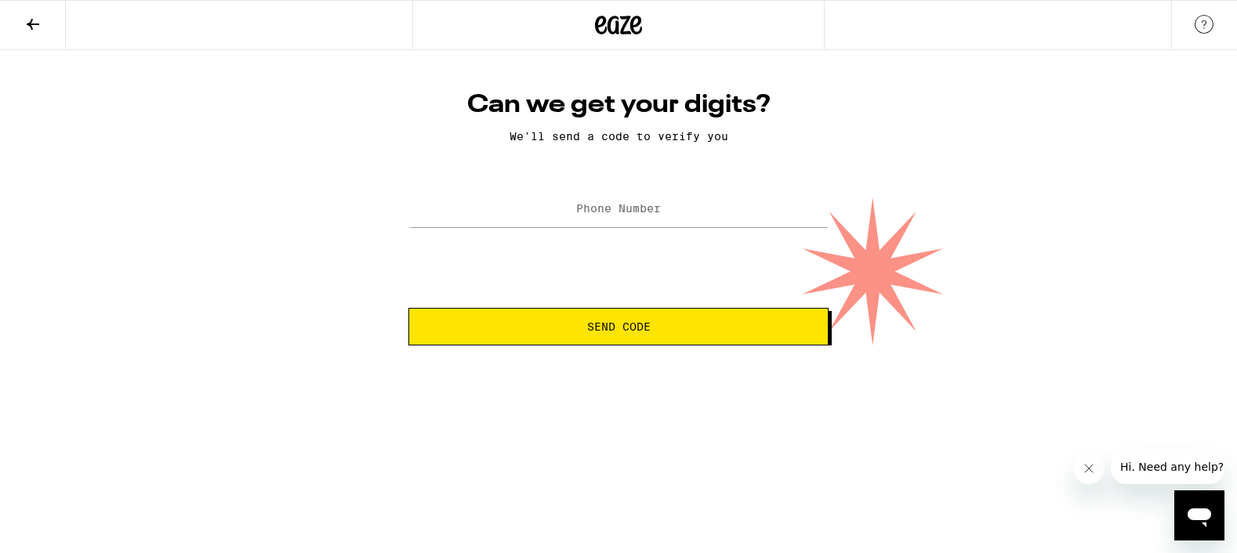
click at [638, 205] on label "Phone Number" at bounding box center [618, 208] width 85 height 13
type input "(818) 398-4999"
click at [582, 332] on span "Send Code" at bounding box center [619, 326] width 394 height 11
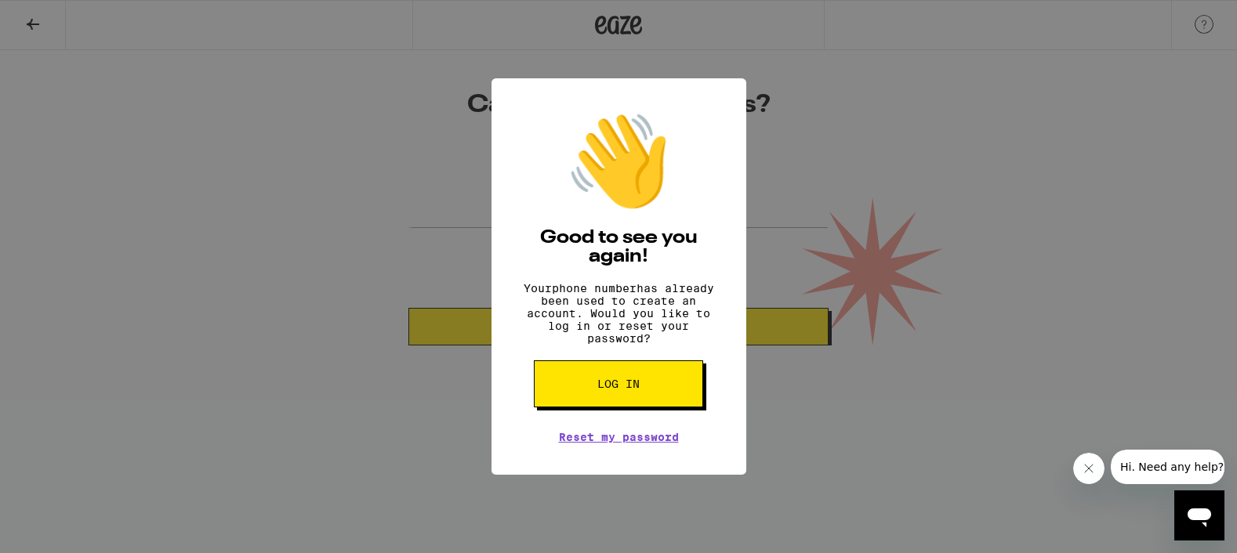
click at [602, 400] on button "Log in" at bounding box center [618, 384] width 169 height 47
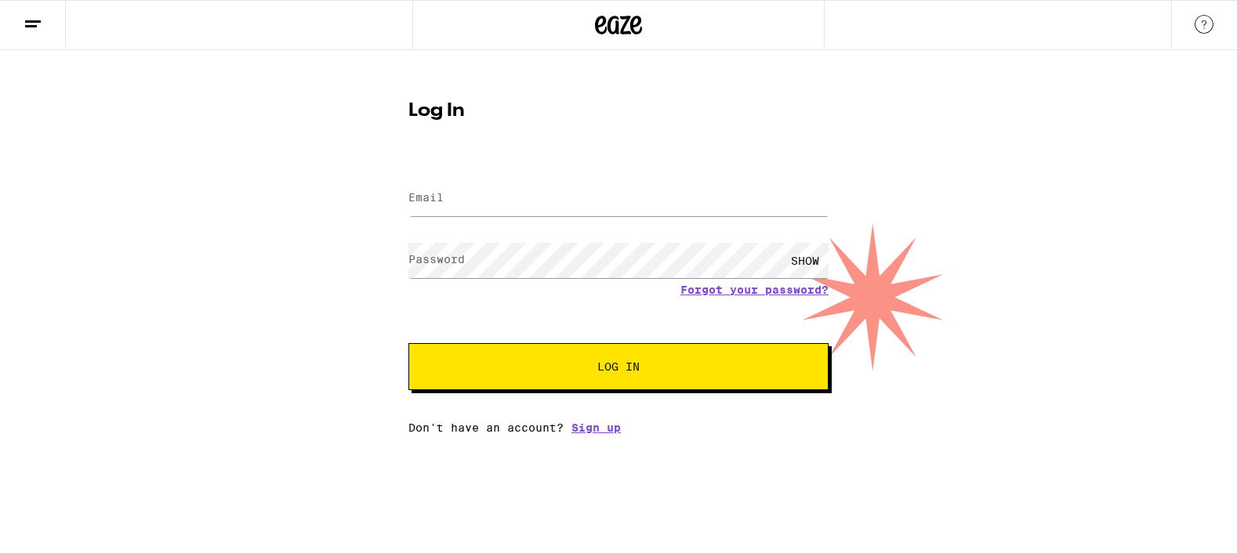
click at [507, 321] on form "Email Email Password Password SHOW Forgot your password? Log In" at bounding box center [618, 275] width 420 height 230
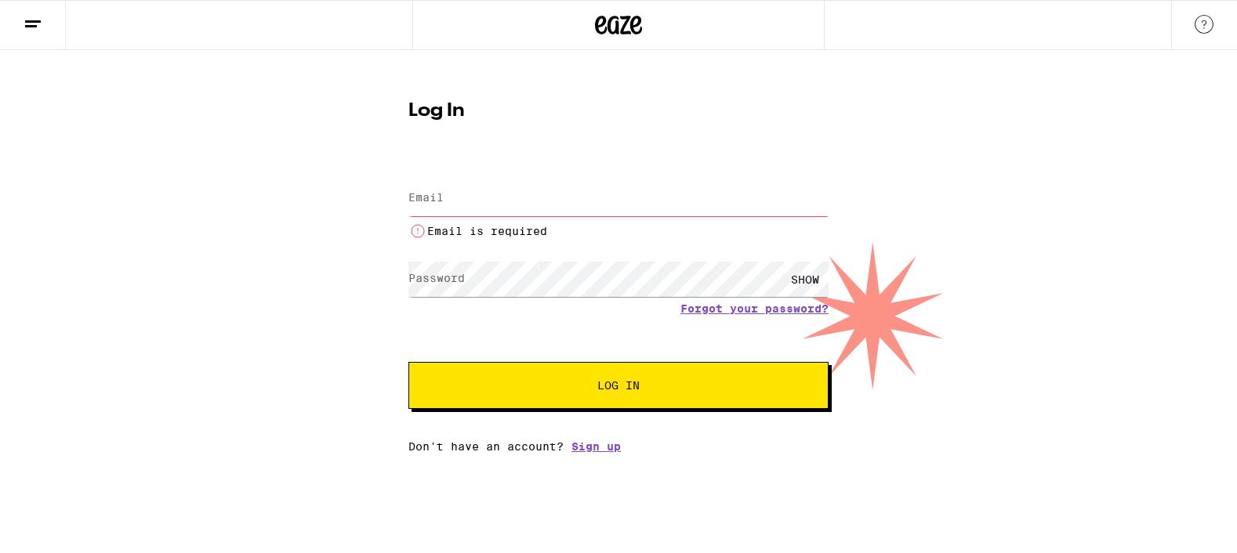
click at [521, 195] on input "Email" at bounding box center [618, 198] width 420 height 35
type input "[EMAIL_ADDRESS][DOMAIN_NAME]"
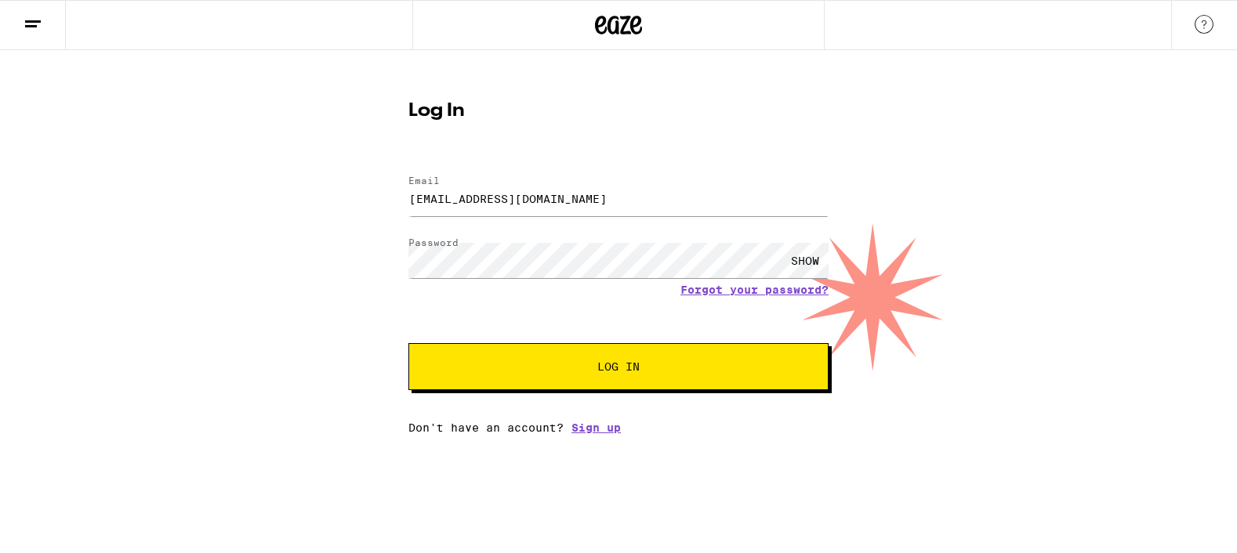
click at [593, 377] on button "Log In" at bounding box center [618, 366] width 420 height 47
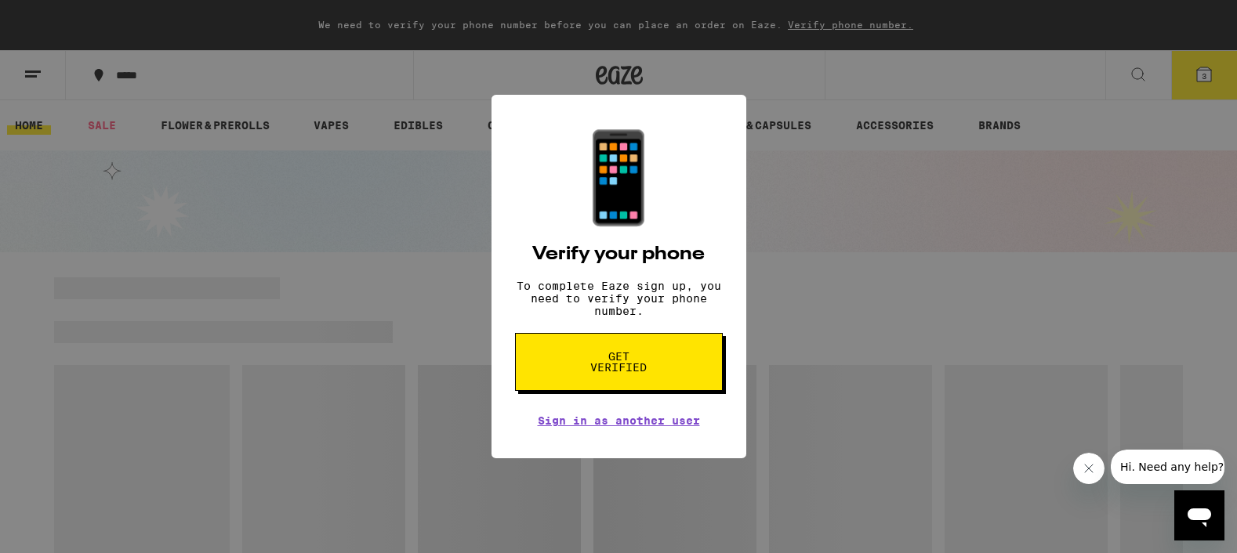
click at [617, 368] on span "Get verified" at bounding box center [619, 362] width 81 height 22
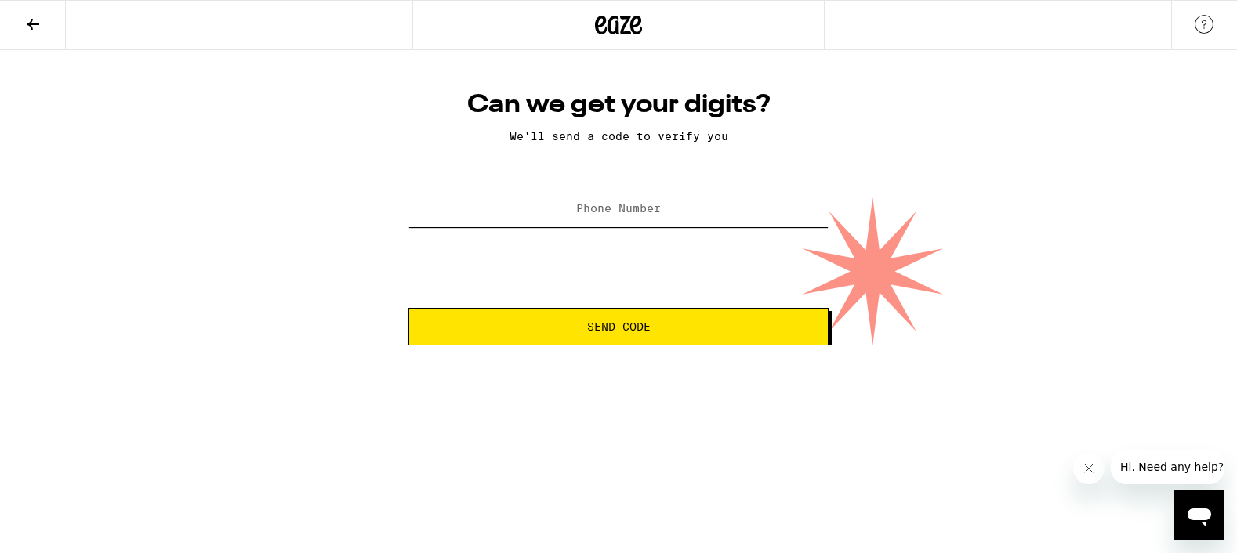
click at [628, 218] on input "Phone Number" at bounding box center [618, 209] width 420 height 35
type input "(818) 398-4999"
click at [679, 319] on button "Send Code" at bounding box center [618, 327] width 420 height 38
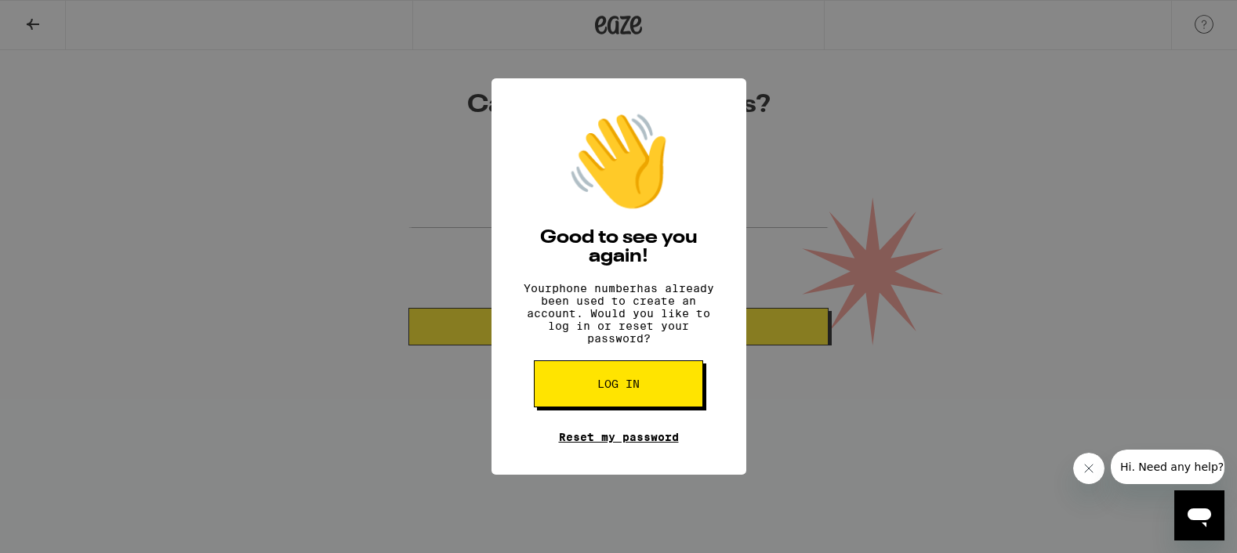
click at [615, 444] on link "Reset my password" at bounding box center [619, 437] width 120 height 13
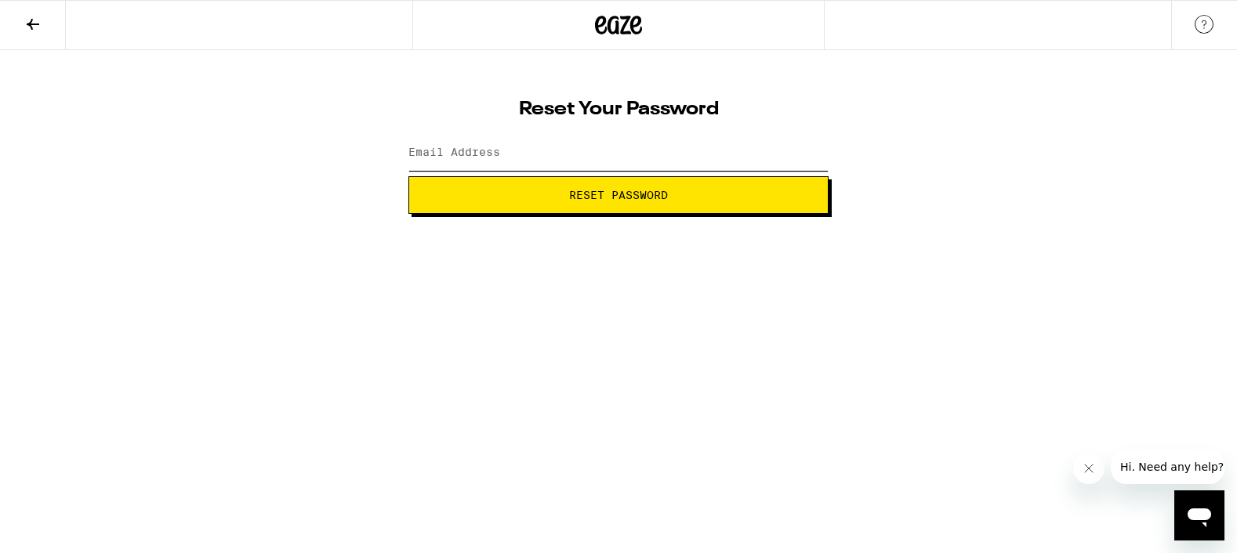
click at [637, 143] on input "Email Address" at bounding box center [618, 153] width 420 height 35
type input "[EMAIL_ADDRESS][DOMAIN_NAME]"
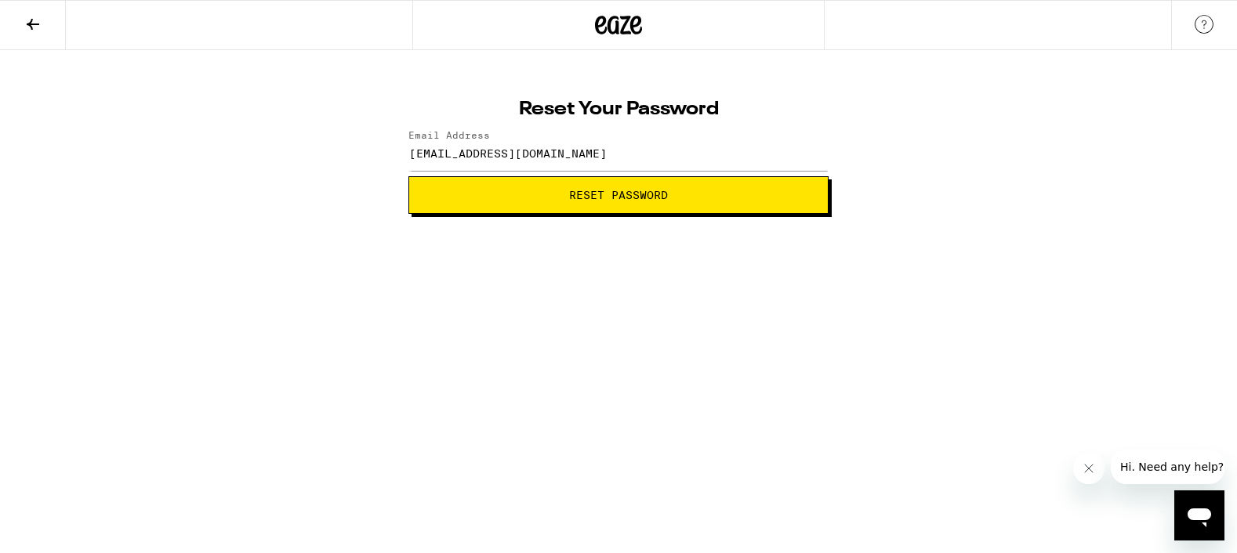
click at [620, 200] on span "Reset Password" at bounding box center [618, 195] width 99 height 11
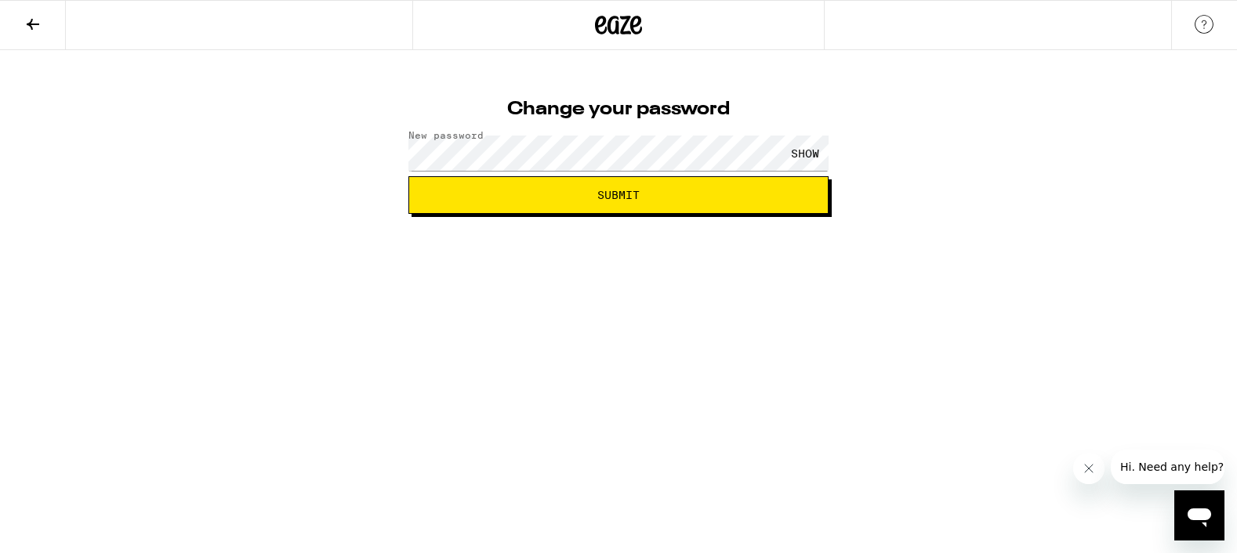
click at [554, 197] on span "Submit" at bounding box center [619, 195] width 394 height 11
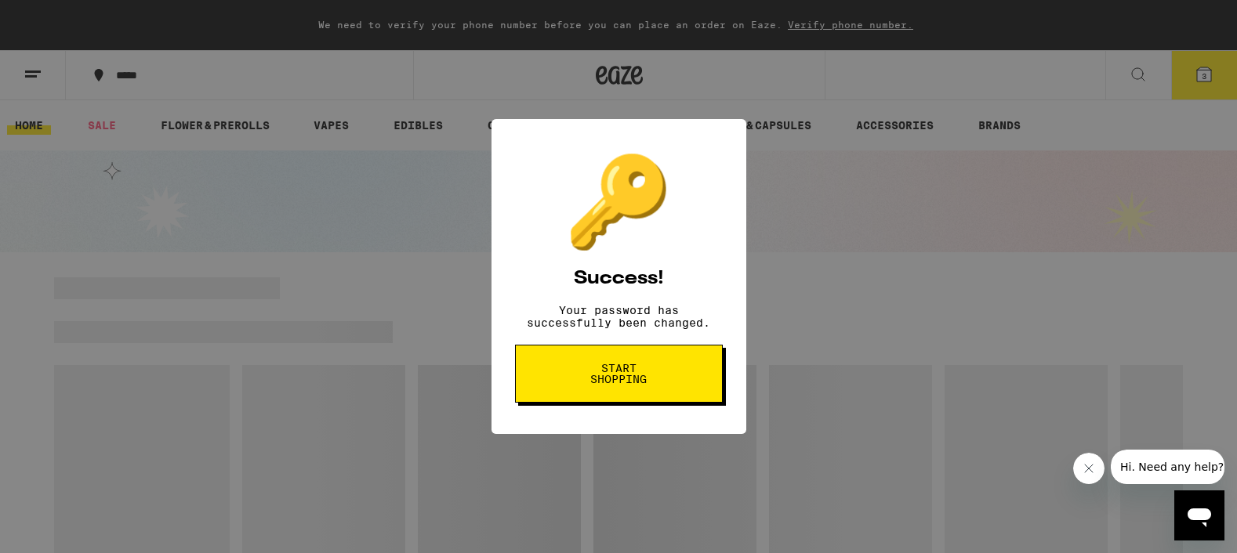
click at [601, 379] on span "Start shopping" at bounding box center [619, 374] width 81 height 22
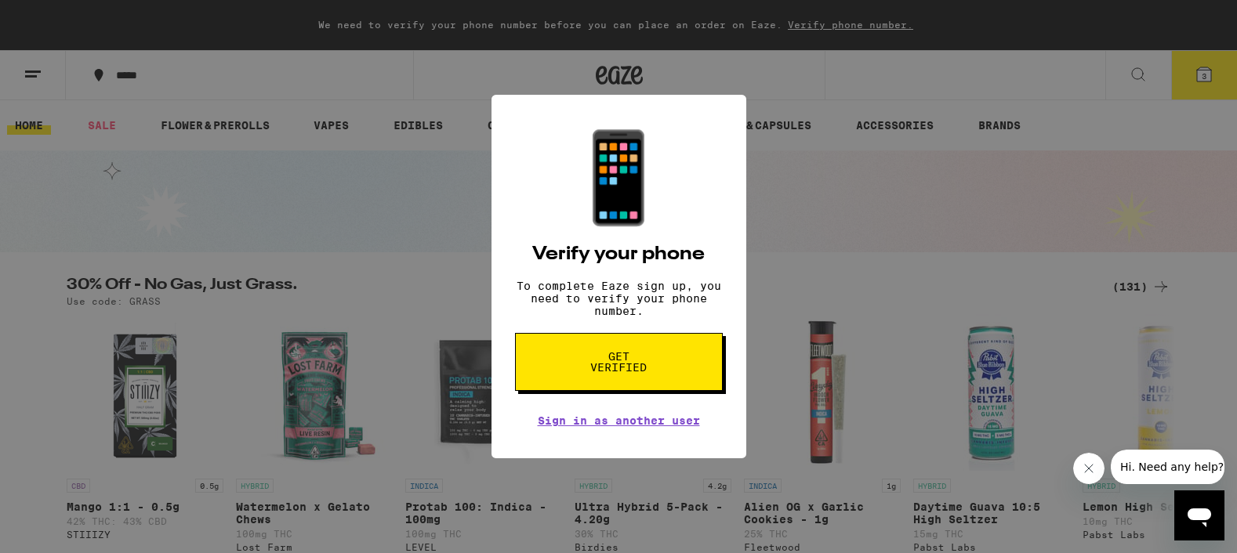
click at [621, 372] on span "Get verified" at bounding box center [619, 362] width 81 height 22
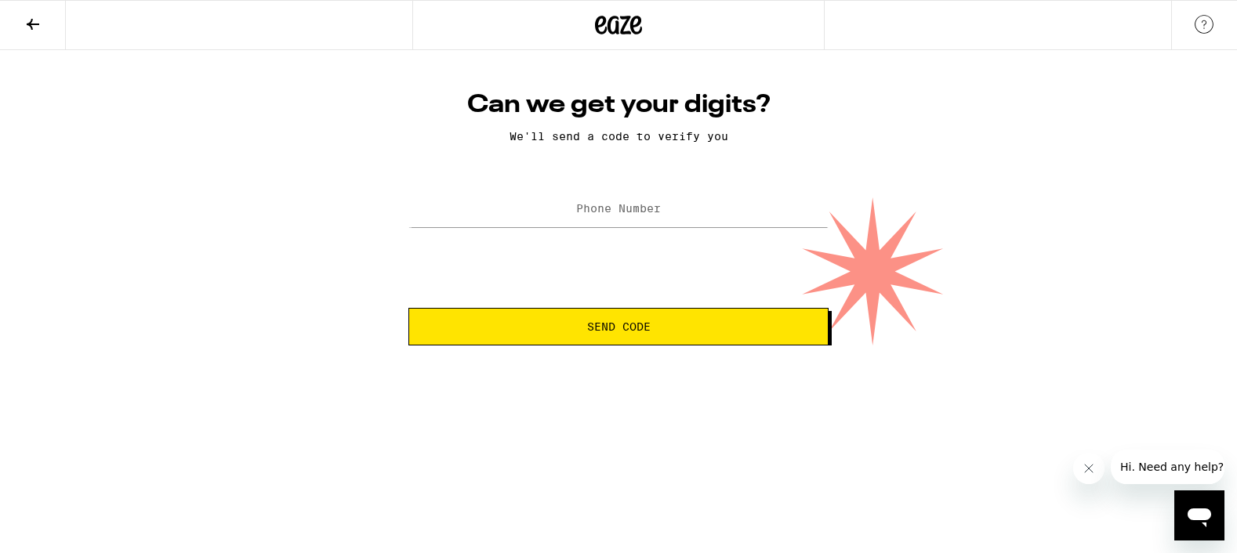
click at [627, 211] on label "Phone Number" at bounding box center [618, 208] width 85 height 13
type input "(818) 398-4999"
click at [584, 332] on span "Send Code" at bounding box center [619, 326] width 394 height 11
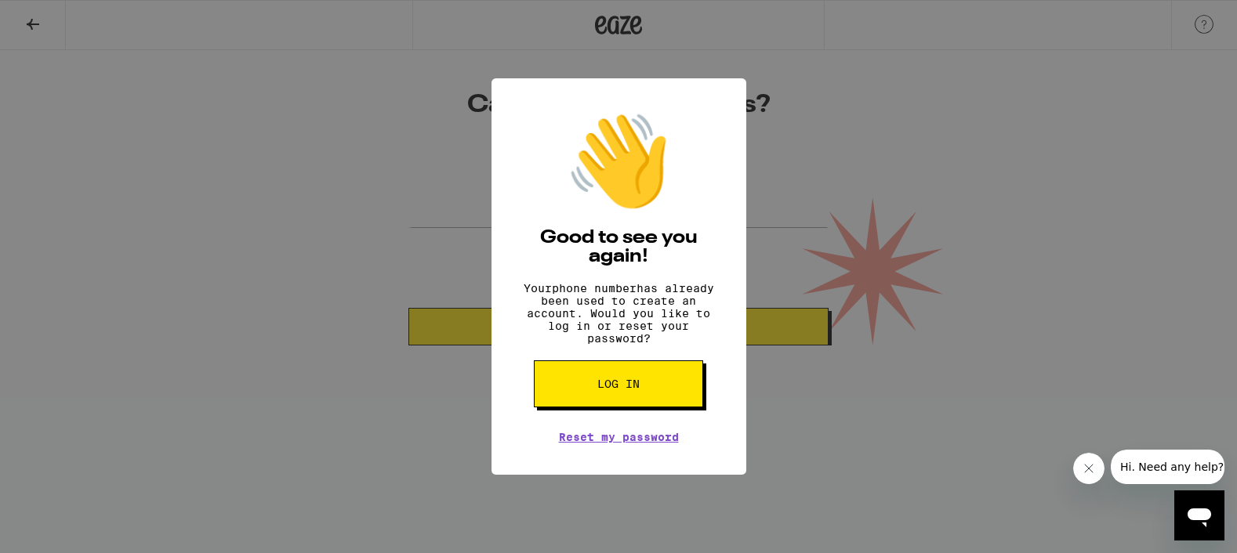
click at [635, 390] on span "Log in" at bounding box center [618, 384] width 42 height 11
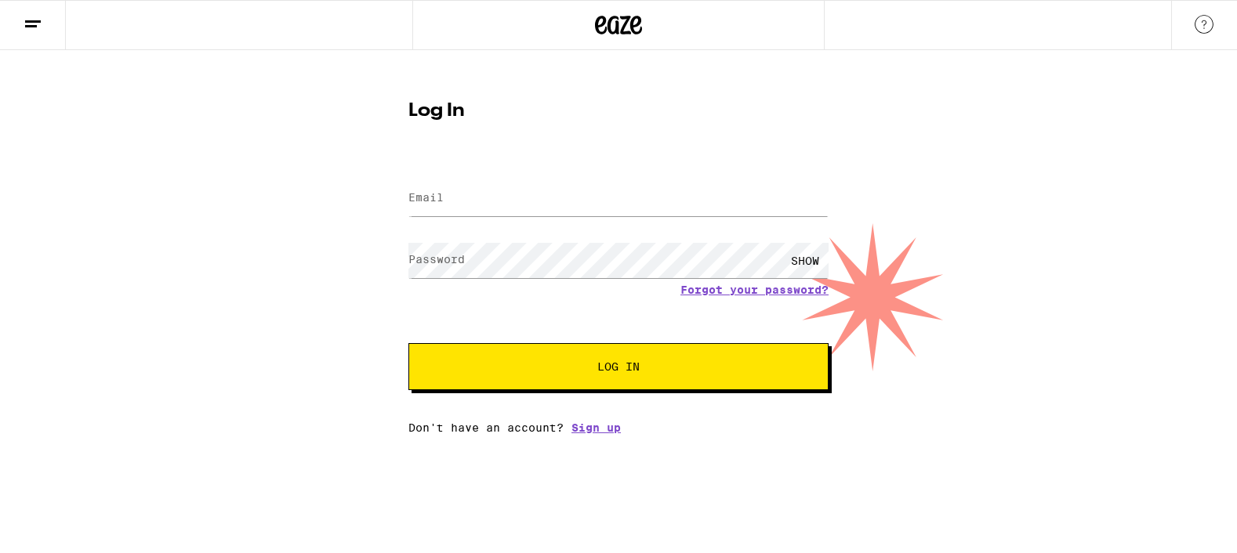
click at [811, 169] on form "Email Email Password Password SHOW Forgot your password? Log In" at bounding box center [618, 275] width 420 height 230
